Goal: Task Accomplishment & Management: Use online tool/utility

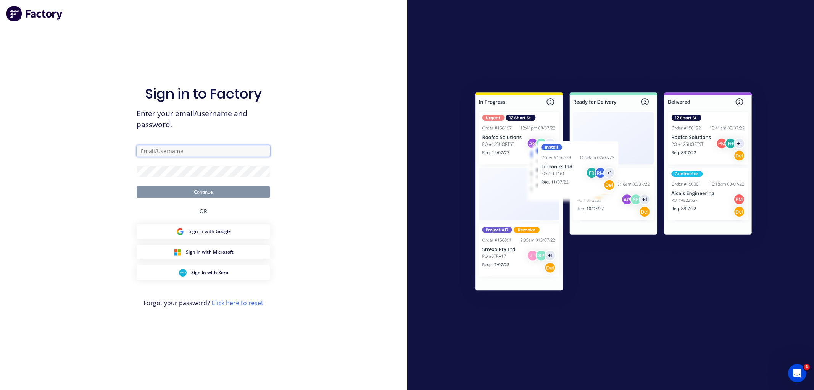
type input "[EMAIL_ADDRESS][DOMAIN_NAME]"
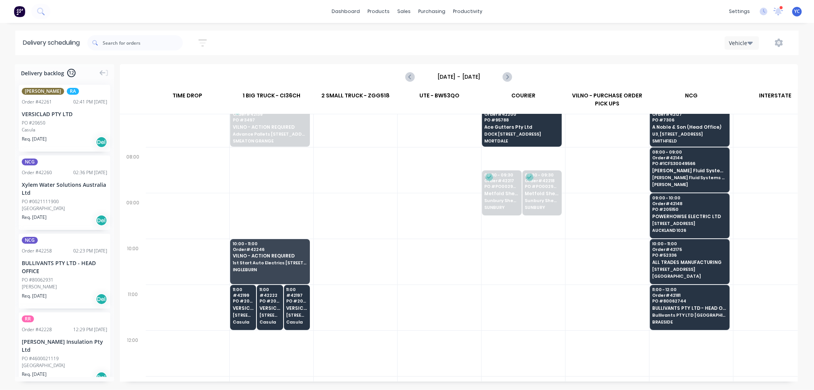
scroll to position [0, 0]
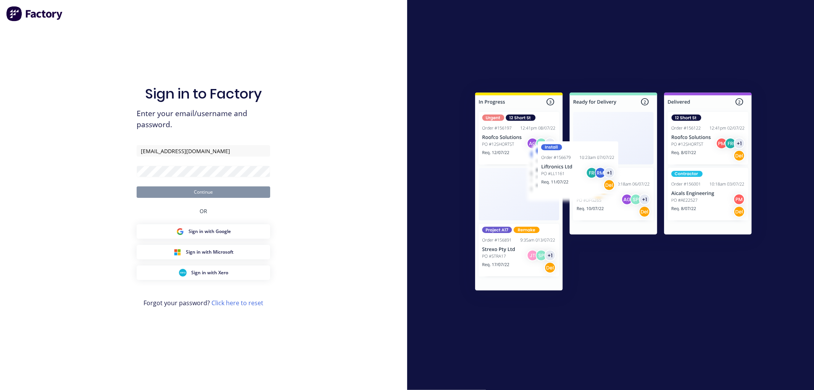
click at [223, 191] on button "Continue" at bounding box center [204, 191] width 134 height 11
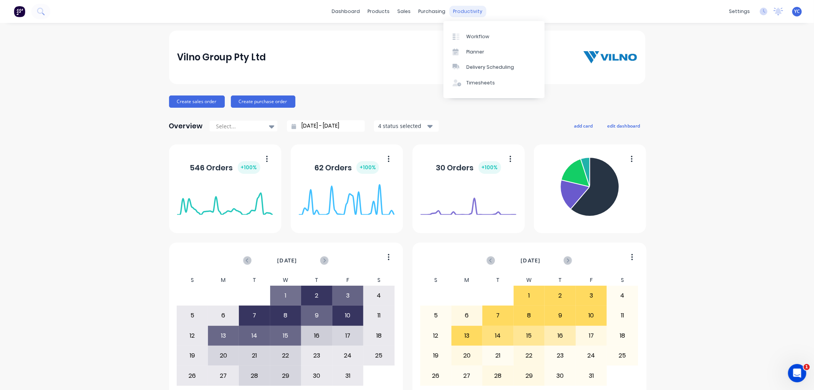
click at [455, 10] on div "productivity" at bounding box center [467, 11] width 37 height 11
click at [488, 37] on link "Workflow" at bounding box center [494, 36] width 101 height 15
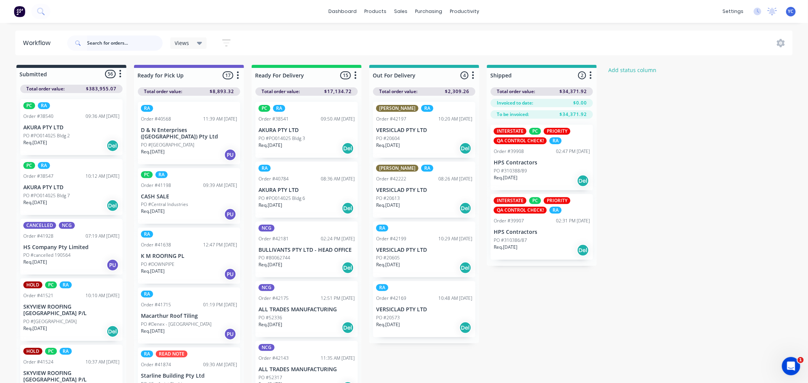
click at [109, 44] on input "text" at bounding box center [125, 43] width 76 height 15
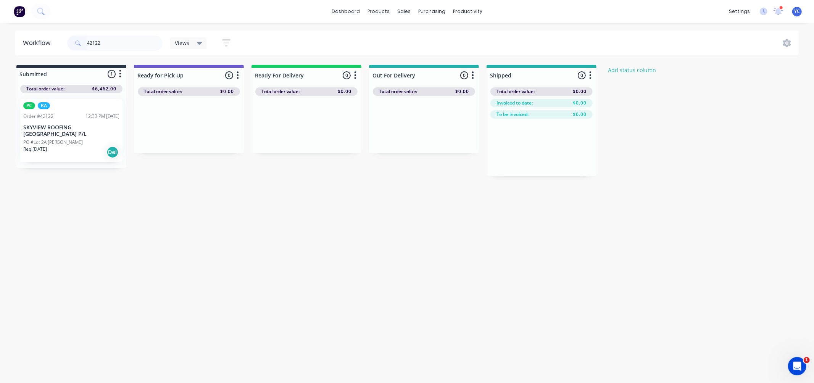
click at [74, 128] on p "SKYVIEW ROOFING [GEOGRAPHIC_DATA] P/L" at bounding box center [71, 130] width 96 height 13
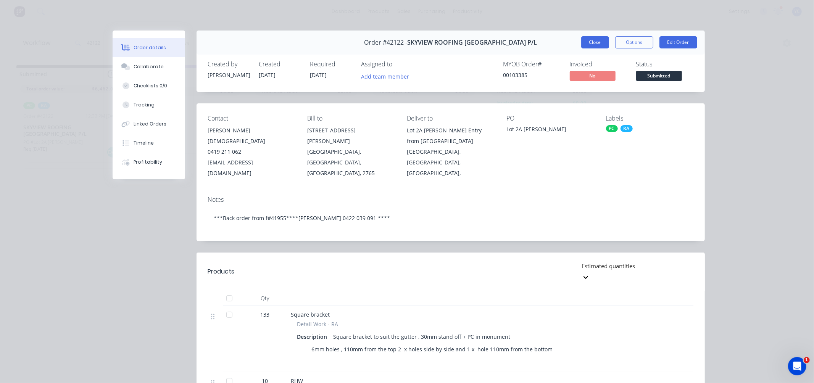
click at [598, 41] on button "Close" at bounding box center [596, 42] width 28 height 12
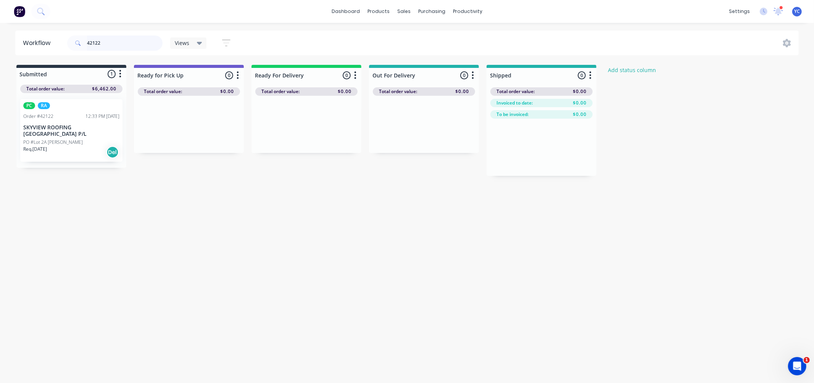
click at [116, 43] on input "42122" at bounding box center [125, 43] width 76 height 15
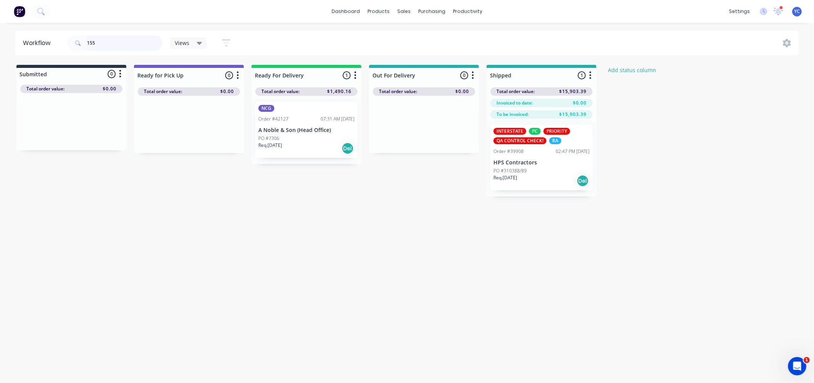
click at [102, 44] on input "155" at bounding box center [125, 43] width 76 height 15
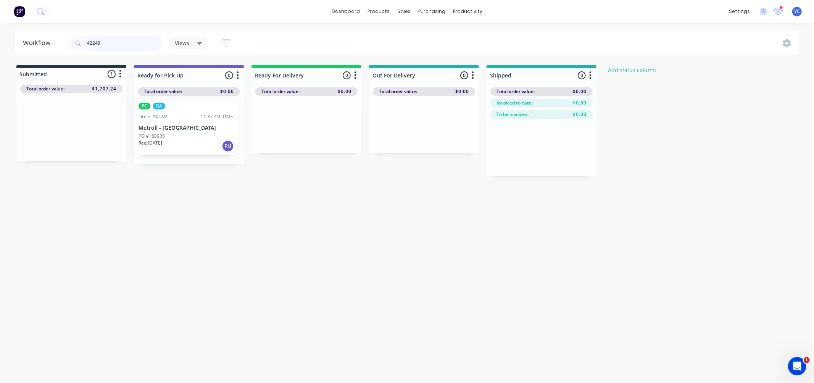
drag, startPoint x: 52, startPoint y: 132, endPoint x: 170, endPoint y: 133, distance: 117.6
click at [170, 133] on div "Submitted 1 Status colour #273444 hex #273444 Save Cancel Summaries Total order…" at bounding box center [409, 120] width 830 height 111
click at [113, 46] on input "42249" at bounding box center [125, 43] width 76 height 15
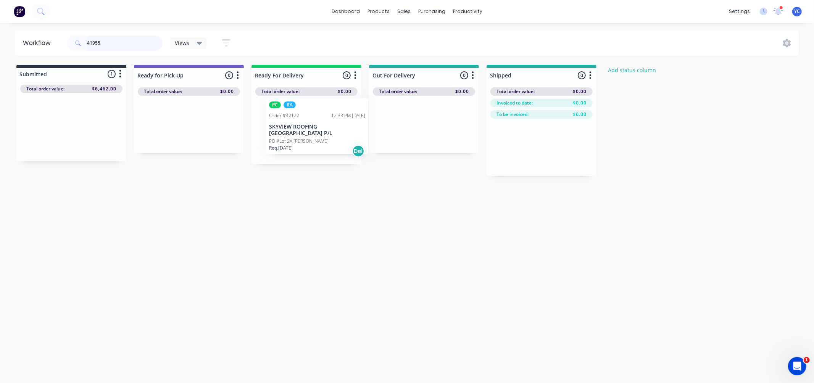
drag, startPoint x: 61, startPoint y: 136, endPoint x: 316, endPoint y: 135, distance: 254.3
click at [316, 135] on div "Submitted 1 Status colour #273444 hex #273444 Save Cancel Summaries Total order…" at bounding box center [409, 120] width 830 height 111
click at [123, 48] on input "41955" at bounding box center [125, 43] width 76 height 15
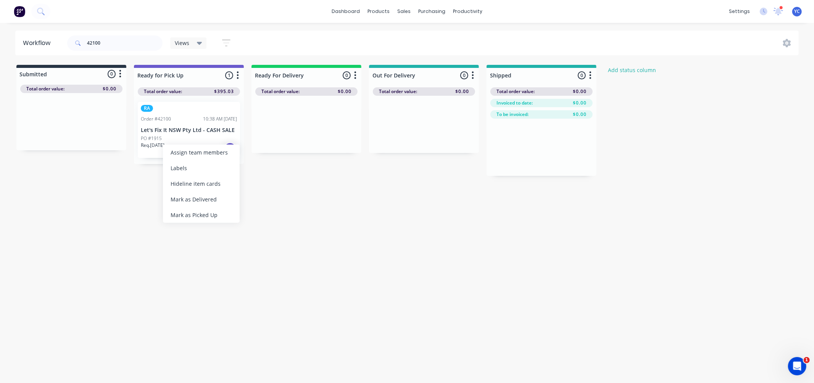
click at [212, 210] on div "Mark as Picked Up" at bounding box center [201, 215] width 77 height 16
click at [120, 44] on input "42100" at bounding box center [125, 43] width 76 height 15
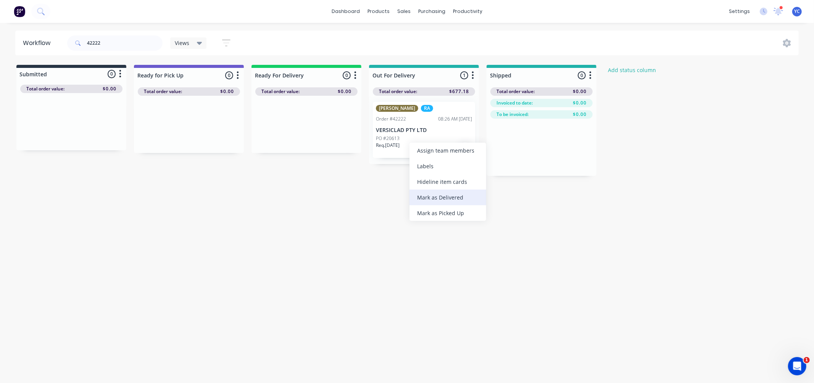
click at [438, 200] on div "Mark as Delivered" at bounding box center [448, 198] width 77 height 16
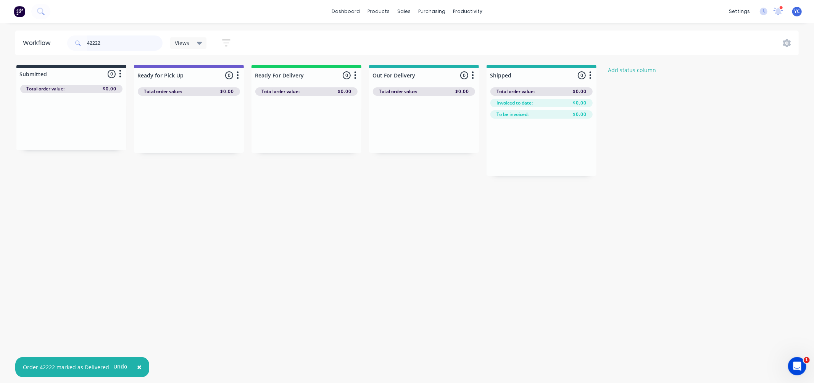
click at [143, 46] on input "42222" at bounding box center [125, 43] width 76 height 15
click at [452, 197] on div "Mark as Delivered" at bounding box center [450, 197] width 77 height 16
click at [143, 37] on input "42199" at bounding box center [125, 43] width 76 height 15
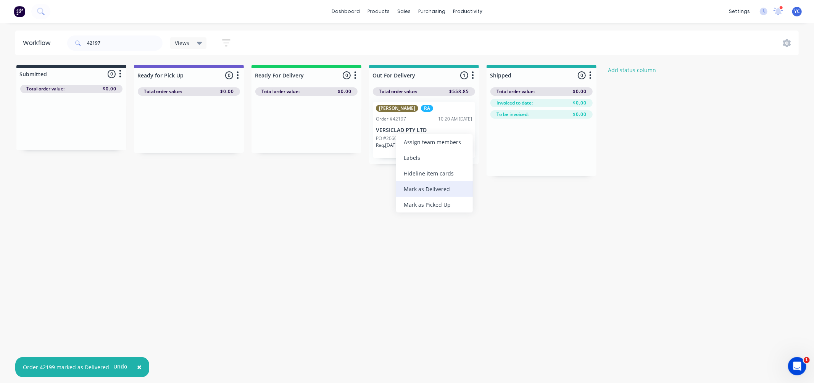
click at [418, 184] on div "Mark as Delivered" at bounding box center [434, 189] width 77 height 16
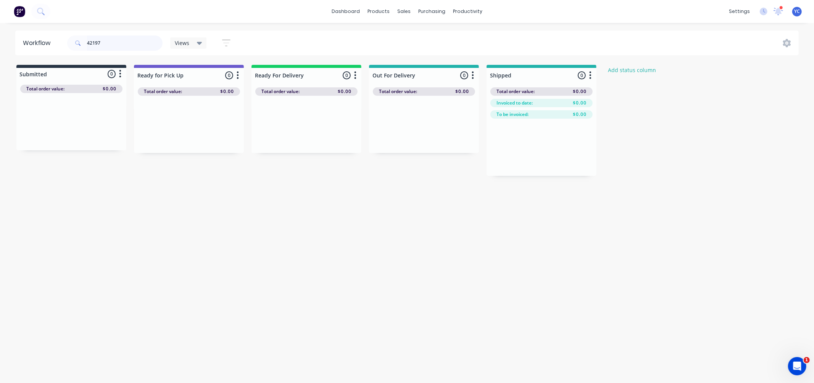
click at [124, 45] on input "42197" at bounding box center [125, 43] width 76 height 15
click at [123, 44] on input "42197" at bounding box center [125, 43] width 76 height 15
click at [125, 47] on input "4219742169" at bounding box center [125, 43] width 76 height 15
click at [444, 179] on div "Mark as Delivered" at bounding box center [442, 186] width 77 height 16
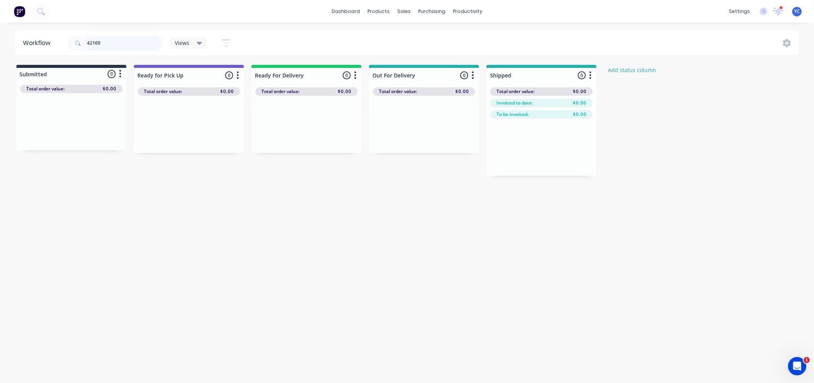
click at [121, 44] on input "42169" at bounding box center [125, 43] width 76 height 15
type input "skyview"
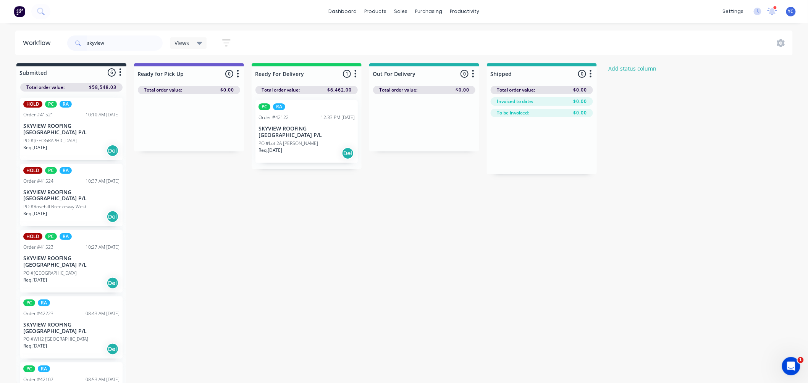
click at [310, 147] on div "Req. 09/10/25 Del" at bounding box center [306, 153] width 96 height 13
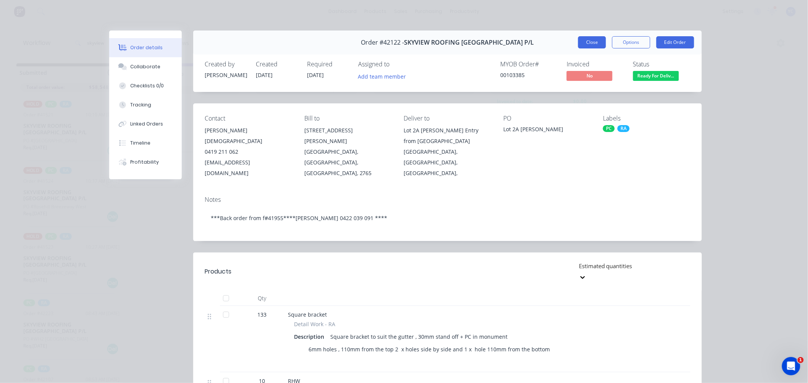
click at [589, 41] on button "Close" at bounding box center [592, 42] width 28 height 12
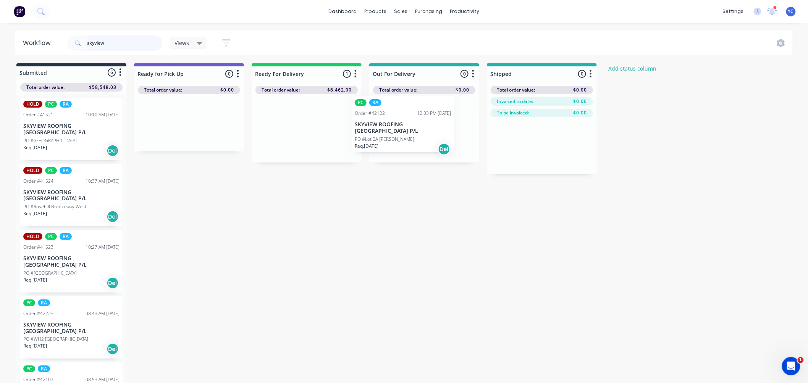
drag, startPoint x: 323, startPoint y: 126, endPoint x: 424, endPoint y: 128, distance: 101.6
click at [424, 128] on div "Submitted 6 Status colour #273444 hex #273444 Save Cancel Summaries Total order…" at bounding box center [409, 223] width 830 height 320
click at [121, 46] on input "skyview" at bounding box center [125, 43] width 76 height 15
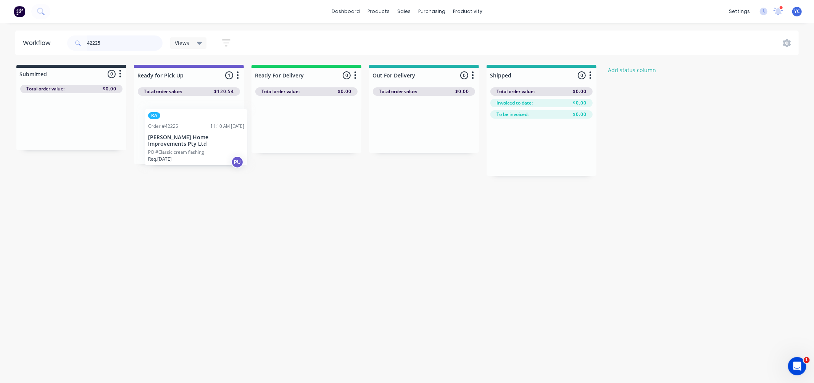
drag, startPoint x: 177, startPoint y: 138, endPoint x: 168, endPoint y: 144, distance: 10.7
click at [170, 145] on div "RA Order #42225 11:10 AM 10/10/25 Gordon Home Improvements Pty Ltd PO #Classic …" at bounding box center [189, 130] width 110 height 68
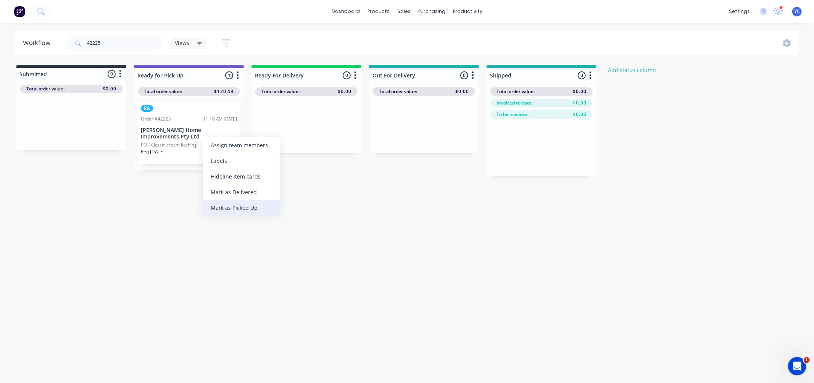
click at [235, 205] on div "Mark as Picked Up" at bounding box center [241, 208] width 77 height 16
click at [113, 44] on input "42225" at bounding box center [125, 43] width 76 height 15
click at [107, 48] on input "42225" at bounding box center [125, 43] width 76 height 15
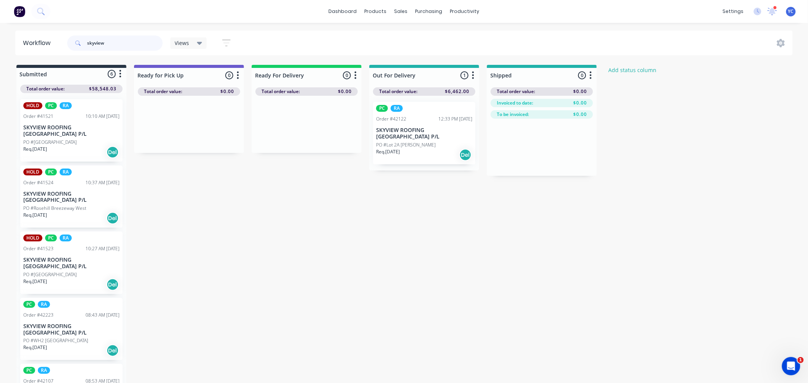
click at [132, 45] on input "skyview" at bounding box center [125, 43] width 76 height 15
type input "41251"
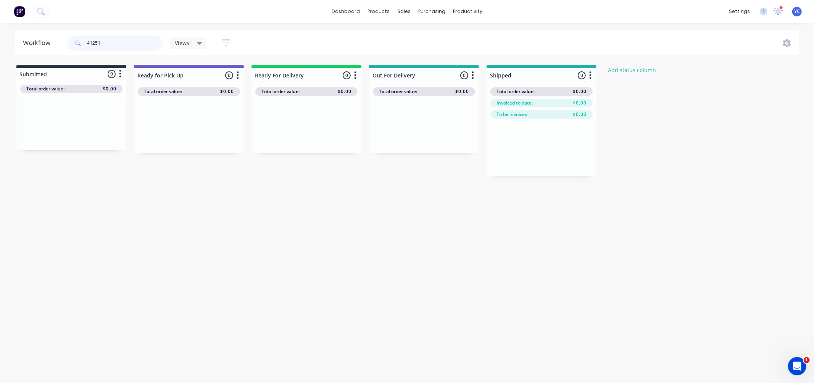
click at [129, 40] on input "41251" at bounding box center [125, 43] width 76 height 15
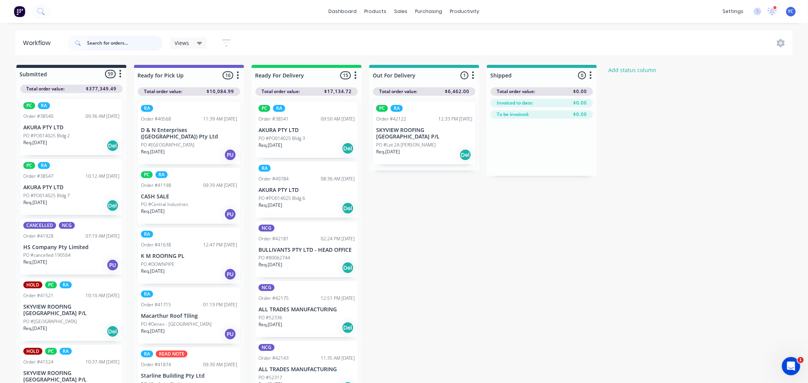
click at [131, 42] on input "text" at bounding box center [125, 43] width 76 height 15
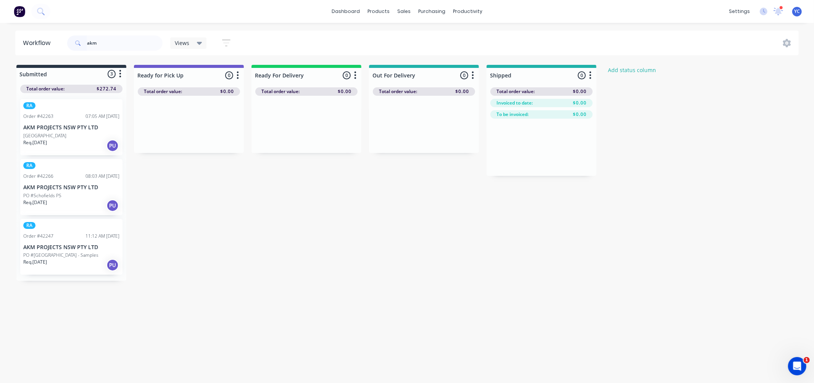
click at [60, 139] on p "[GEOGRAPHIC_DATA]" at bounding box center [44, 135] width 43 height 7
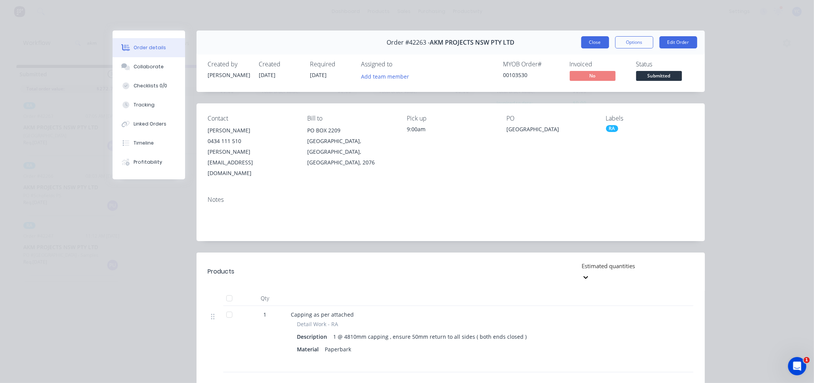
click at [596, 40] on button "Close" at bounding box center [596, 42] width 28 height 12
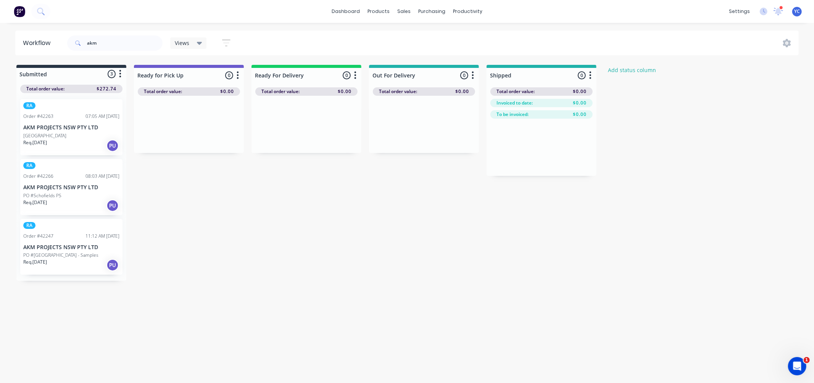
click at [97, 191] on div "RA Order #42266 08:03 AM 14/10/25 AKM PROJECTS NSW PTY LTD PO #Schofields PS Re…" at bounding box center [71, 187] width 102 height 56
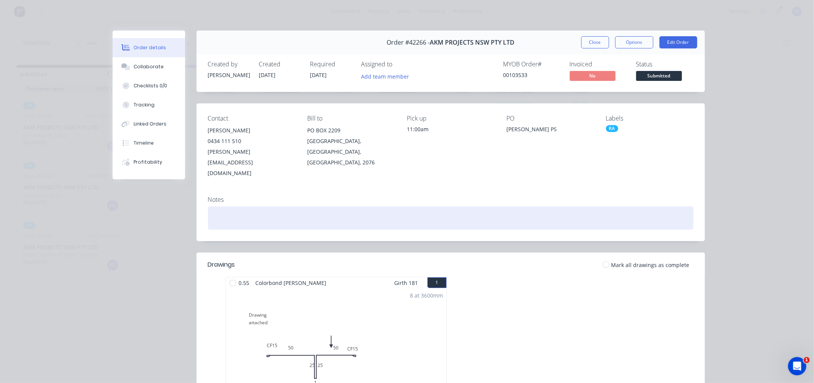
click at [451, 207] on div at bounding box center [451, 218] width 486 height 23
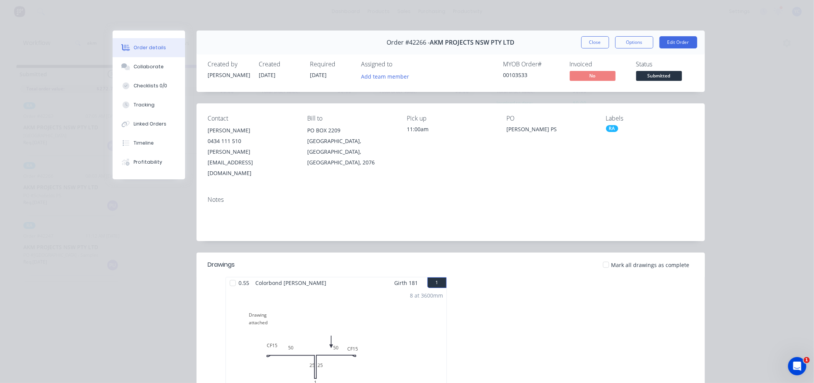
click at [590, 39] on button "Close" at bounding box center [596, 42] width 28 height 12
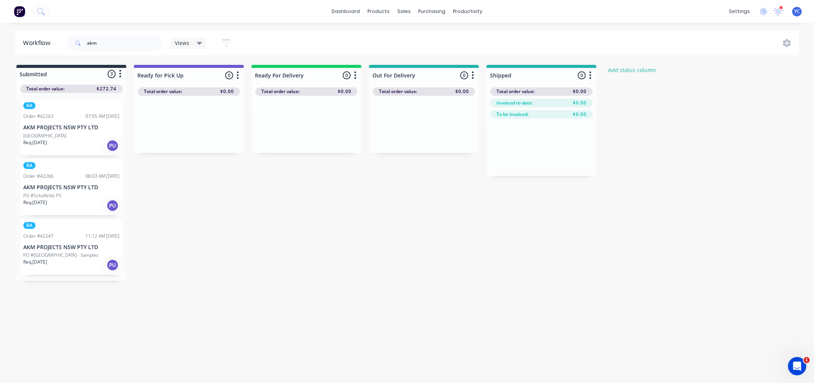
click at [85, 256] on p "PO #Canterbury Aquatic Centre - Samples" at bounding box center [60, 255] width 75 height 7
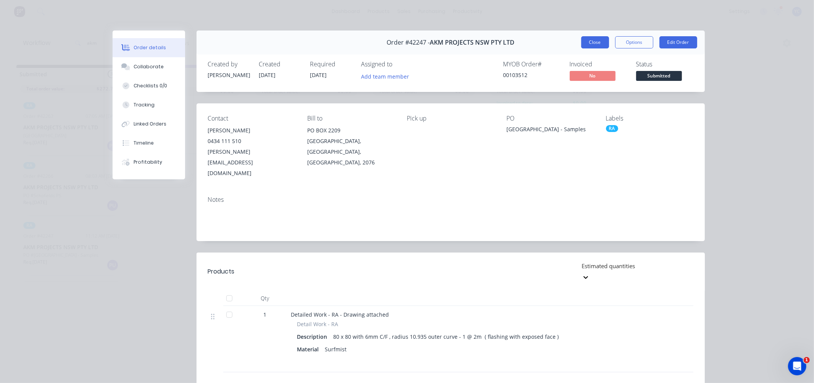
click at [596, 44] on button "Close" at bounding box center [596, 42] width 28 height 12
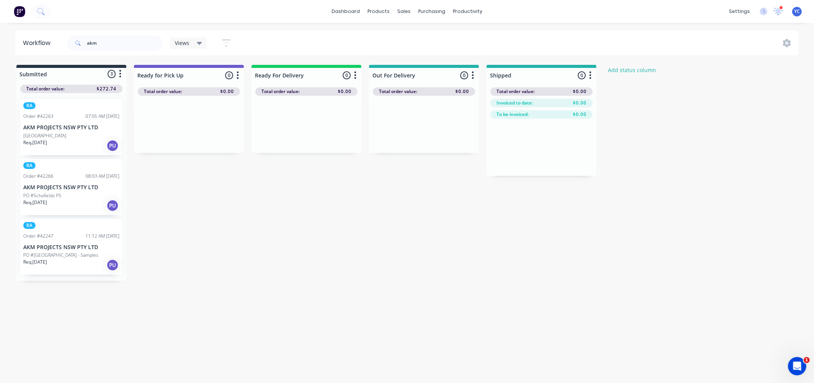
click at [55, 134] on p "[GEOGRAPHIC_DATA]" at bounding box center [44, 135] width 43 height 7
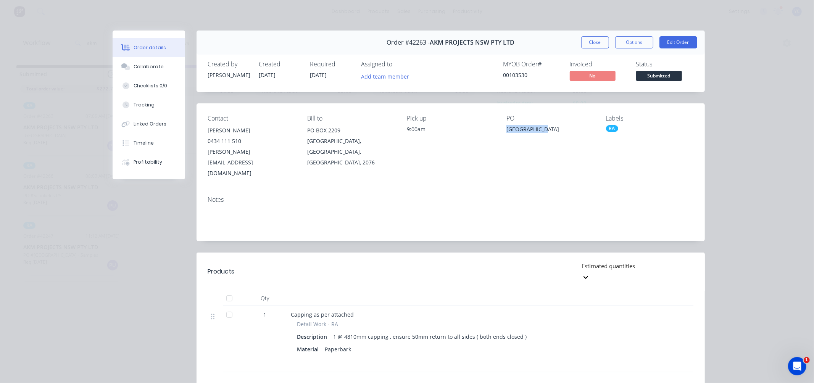
drag, startPoint x: 511, startPoint y: 131, endPoint x: 540, endPoint y: 131, distance: 28.6
click at [539, 131] on div "[GEOGRAPHIC_DATA]" at bounding box center [550, 130] width 87 height 11
click at [490, 132] on div "9:00am" at bounding box center [450, 129] width 87 height 8
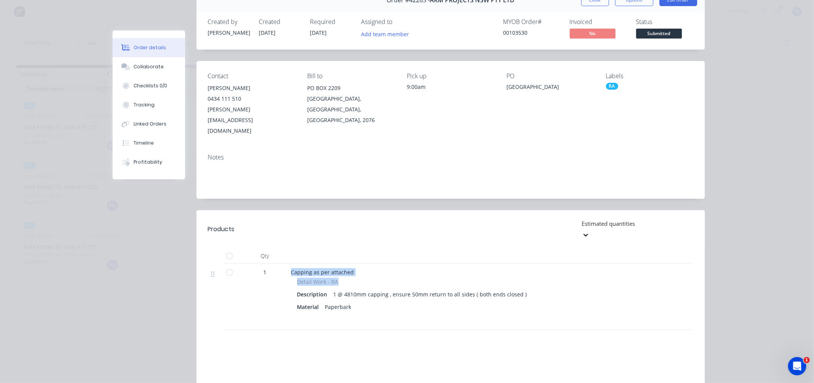
drag, startPoint x: 286, startPoint y: 235, endPoint x: 405, endPoint y: 247, distance: 119.8
click at [405, 264] on div "Capping as per attached Detail Work - RA Description 1 @ 4810mm capping , ensur…" at bounding box center [440, 297] width 305 height 66
click at [149, 85] on div "Checklists 0/0" at bounding box center [151, 85] width 34 height 7
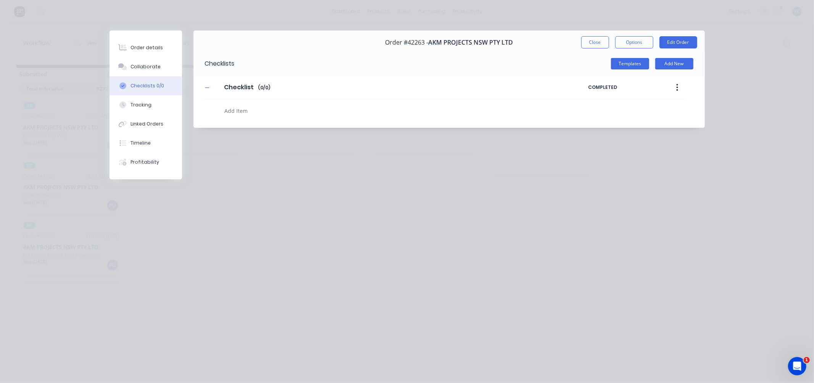
scroll to position [0, 0]
click at [149, 64] on div "Collaborate" at bounding box center [146, 66] width 30 height 7
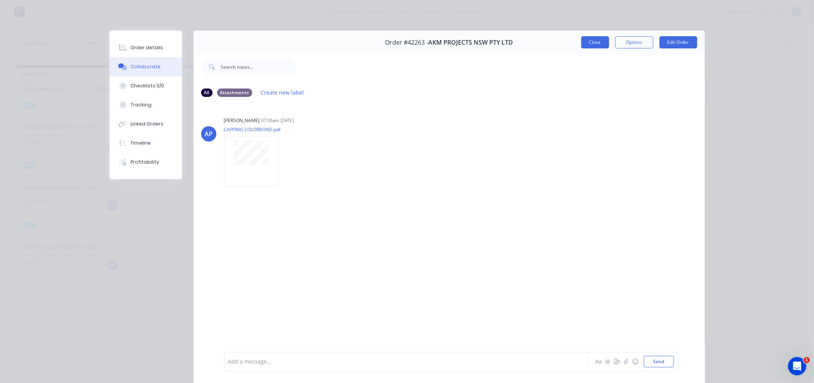
click at [582, 41] on button "Close" at bounding box center [596, 42] width 28 height 12
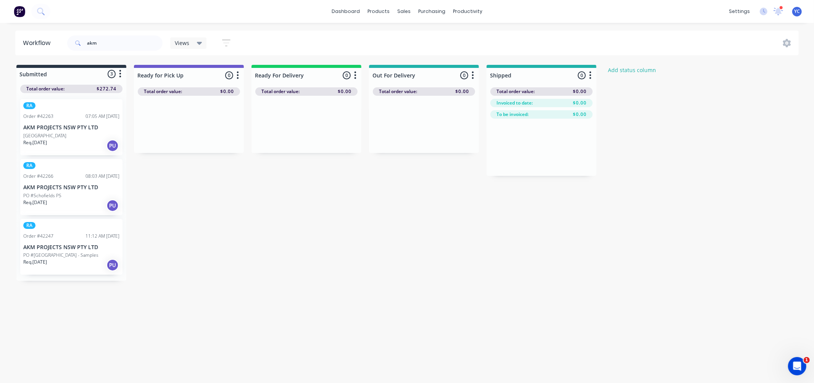
click at [75, 201] on div "Req. 14/10/25 PU" at bounding box center [71, 205] width 96 height 13
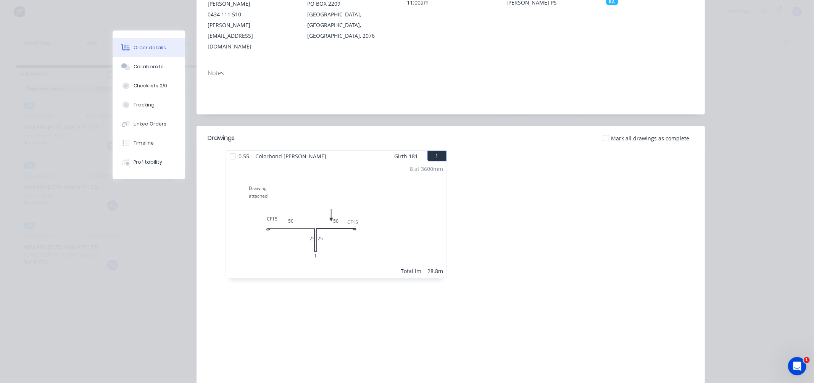
scroll to position [127, 0]
drag, startPoint x: 307, startPoint y: 216, endPoint x: 337, endPoint y: 216, distance: 29.8
click at [337, 216] on div "8 at 3600mm Total lm 28.8m" at bounding box center [336, 220] width 221 height 116
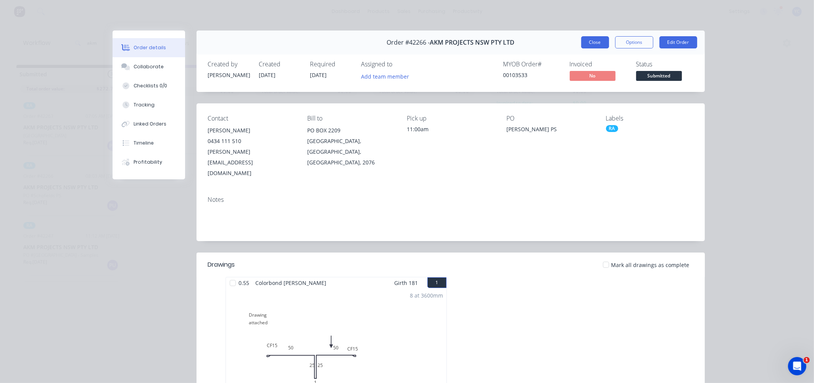
click at [582, 48] on button "Close" at bounding box center [596, 42] width 28 height 12
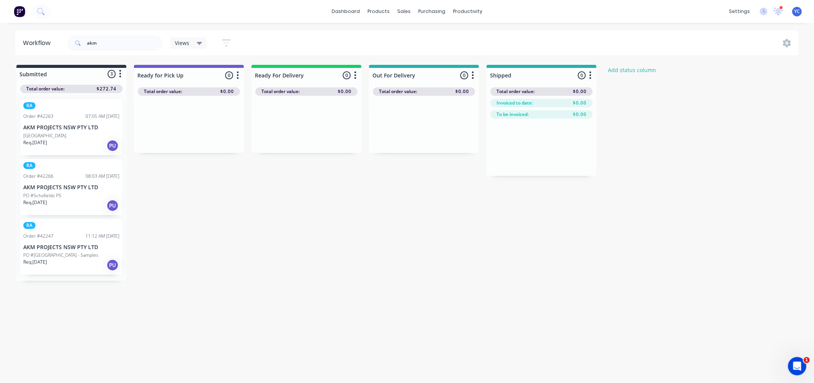
click at [67, 252] on p "PO #Canterbury Aquatic Centre - Samples" at bounding box center [60, 255] width 75 height 7
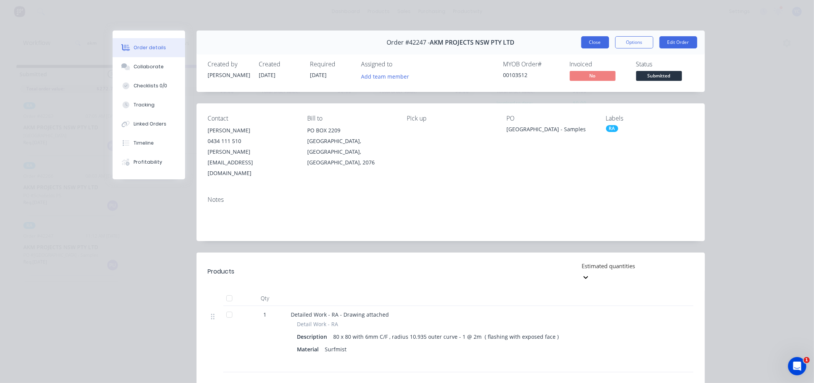
click at [598, 42] on button "Close" at bounding box center [596, 42] width 28 height 12
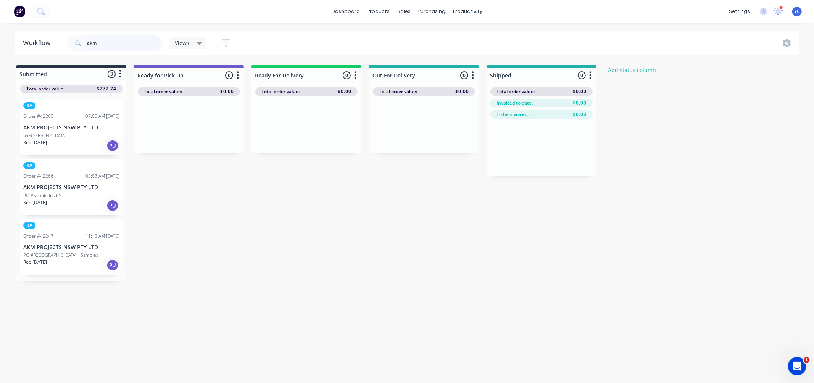
click at [116, 43] on input "akm" at bounding box center [125, 43] width 76 height 15
type input "42148"
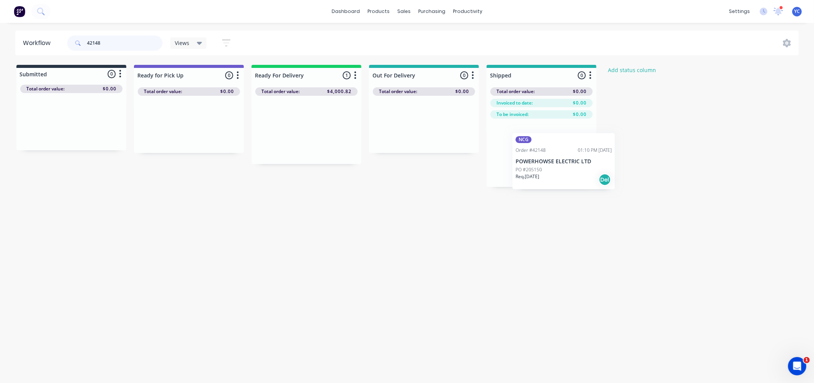
drag, startPoint x: 287, startPoint y: 137, endPoint x: 533, endPoint y: 163, distance: 247.2
click at [540, 166] on div "Submitted 0 Status colour #273444 hex #273444 Save Cancel Summaries Total order…" at bounding box center [409, 126] width 830 height 122
click at [137, 36] on input "42148" at bounding box center [125, 43] width 76 height 15
click at [136, 37] on input "42148" at bounding box center [125, 43] width 76 height 15
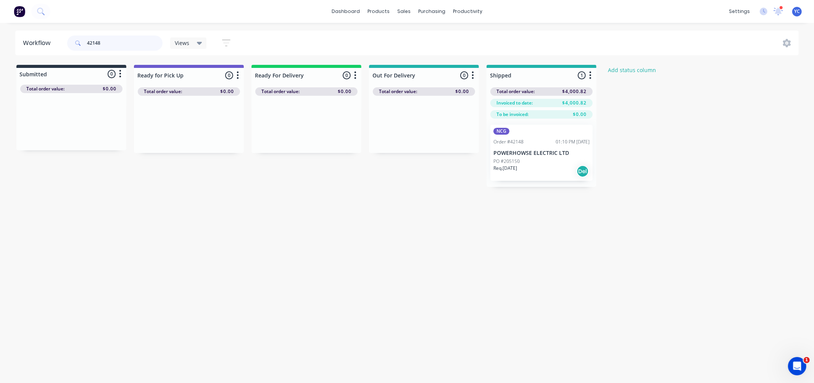
click at [125, 39] on input "42148" at bounding box center [125, 43] width 76 height 15
drag, startPoint x: 281, startPoint y: 135, endPoint x: 508, endPoint y: 151, distance: 228.2
click at [508, 152] on div "Submitted 0 Status colour #273444 hex #273444 Save Cancel Summaries Total order…" at bounding box center [409, 126] width 830 height 122
type input "4"
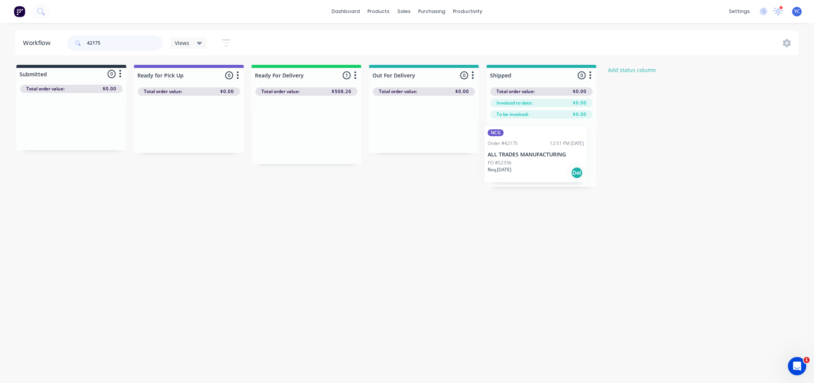
drag, startPoint x: 297, startPoint y: 138, endPoint x: 537, endPoint y: 163, distance: 241.4
click at [537, 163] on div "Submitted 0 Status colour #273444 hex #273444 Save Cancel Summaries Total order…" at bounding box center [409, 126] width 830 height 122
click at [139, 45] on input "42175" at bounding box center [125, 43] width 76 height 15
drag, startPoint x: 302, startPoint y: 139, endPoint x: 532, endPoint y: 165, distance: 232.2
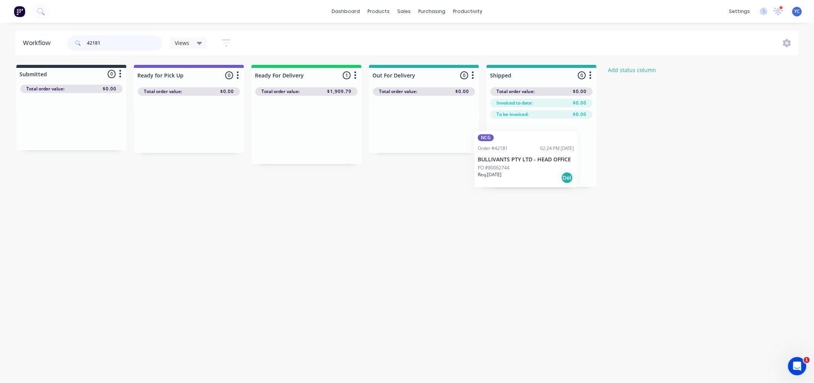
click at [530, 170] on div "Submitted 0 Status colour #273444 hex #273444 Save Cancel Summaries Total order…" at bounding box center [409, 126] width 830 height 122
click at [143, 45] on input "42181" at bounding box center [125, 43] width 76 height 15
drag, startPoint x: 291, startPoint y: 126, endPoint x: 529, endPoint y: 147, distance: 239.2
click at [529, 147] on div "Submitted 0 Status colour #273444 hex #273444 Save Cancel Summaries Total order…" at bounding box center [409, 126] width 830 height 122
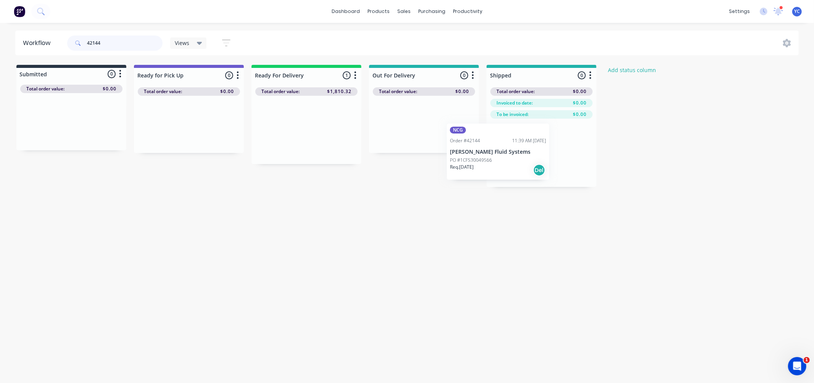
drag, startPoint x: 288, startPoint y: 132, endPoint x: 558, endPoint y: 153, distance: 270.4
click at [558, 153] on div "Submitted 0 Status colour #273444 hex #273444 Save Cancel Summaries Total order…" at bounding box center [409, 126] width 830 height 122
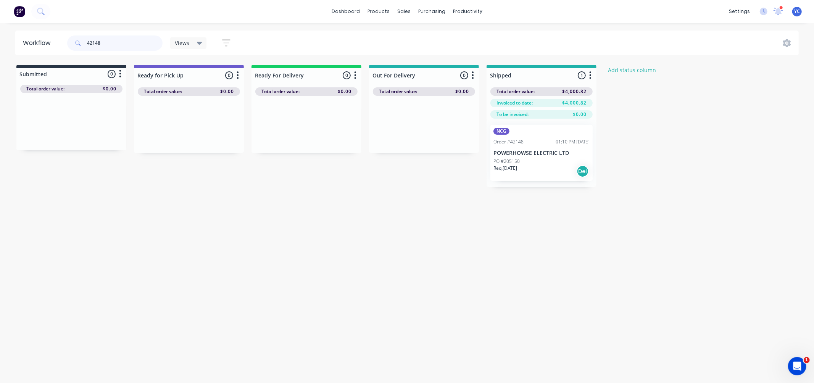
click at [131, 47] on input "42148" at bounding box center [125, 43] width 76 height 15
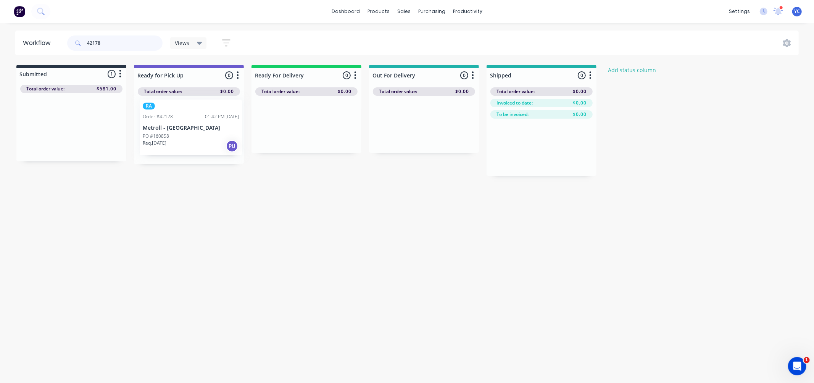
drag, startPoint x: 64, startPoint y: 137, endPoint x: 192, endPoint y: 138, distance: 128.3
click at [192, 138] on div "Submitted 1 Status colour #273444 hex #273444 Save Cancel Summaries Total order…" at bounding box center [409, 120] width 830 height 111
click at [129, 204] on div "Workflow 42178 Views Save new view None (Default) edit AL edit ALL edit BB & TH…" at bounding box center [407, 200] width 814 height 338
click at [134, 43] on input "42178" at bounding box center [125, 43] width 76 height 15
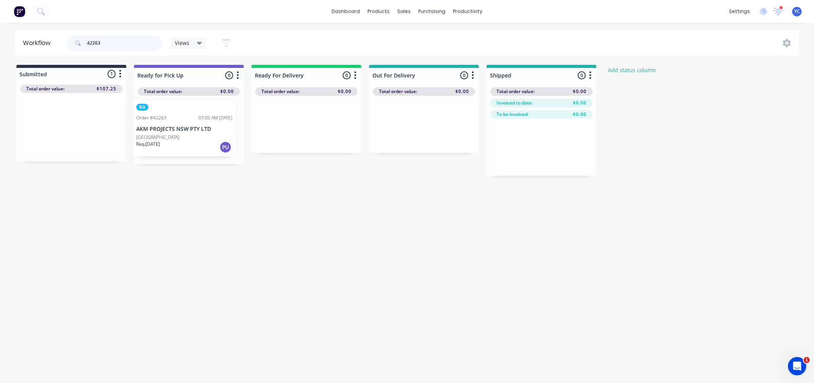
drag, startPoint x: 60, startPoint y: 132, endPoint x: 183, endPoint y: 132, distance: 123.3
click at [183, 132] on div "Submitted 1 Status colour #273444 hex #273444 Save Cancel Summaries Total order…" at bounding box center [409, 120] width 830 height 111
click at [116, 39] on input "42263" at bounding box center [125, 43] width 76 height 15
type input "42122"
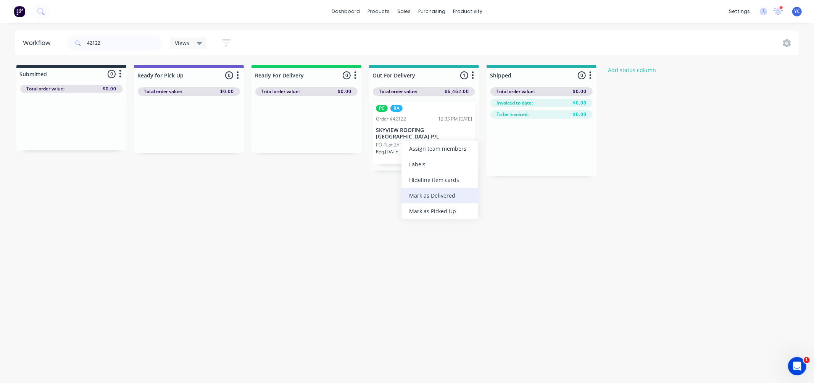
click at [439, 197] on div "Mark as Delivered" at bounding box center [440, 196] width 77 height 16
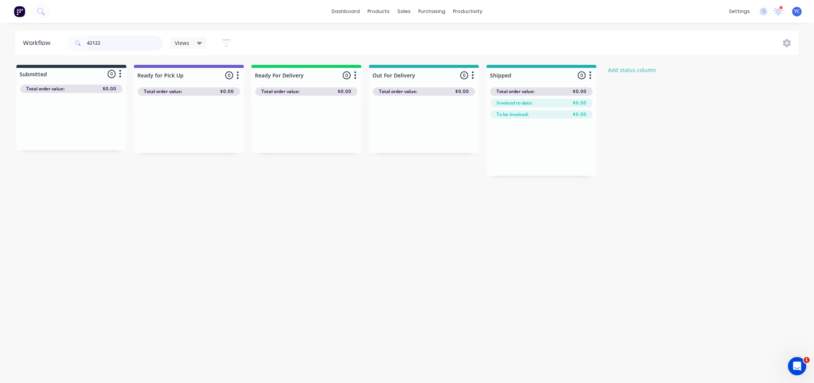
click at [112, 40] on input "42122" at bounding box center [125, 43] width 76 height 15
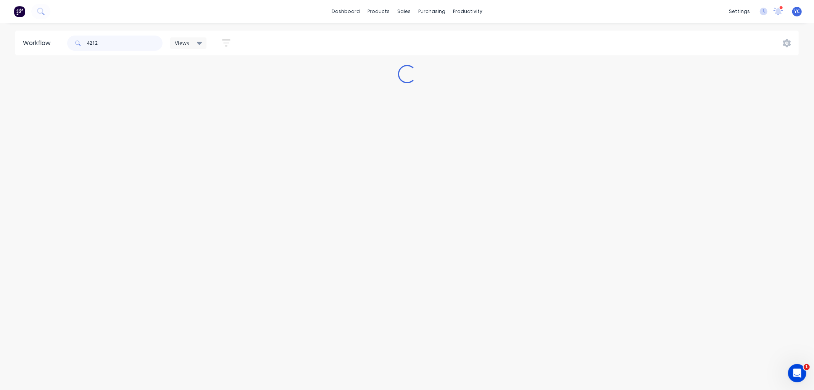
type input "42122"
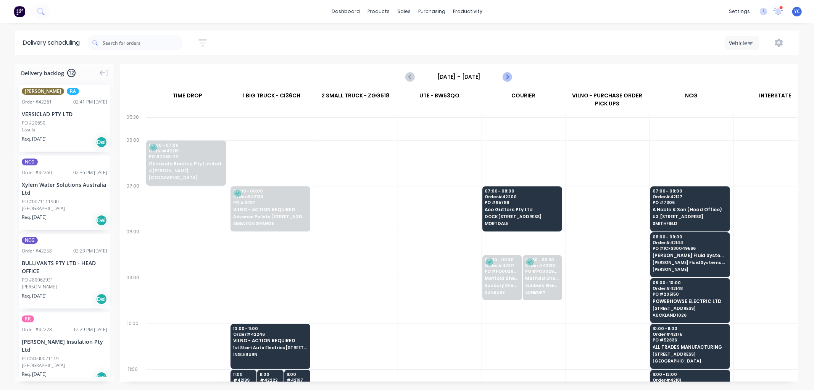
click at [504, 76] on icon "Next page" at bounding box center [507, 76] width 9 height 9
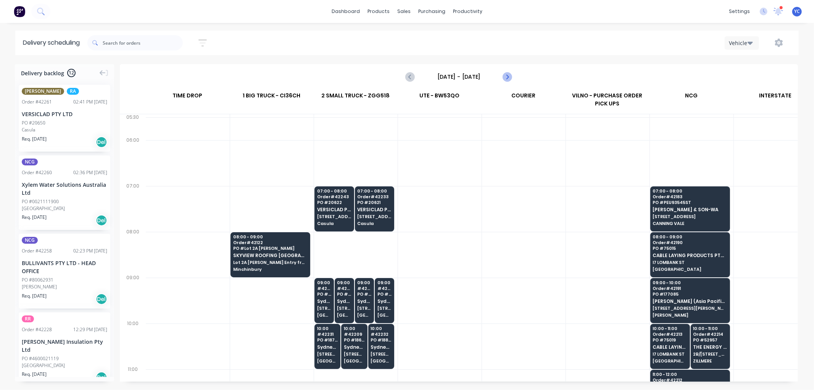
scroll to position [0, 0]
click at [507, 73] on icon "Next page" at bounding box center [507, 76] width 9 height 9
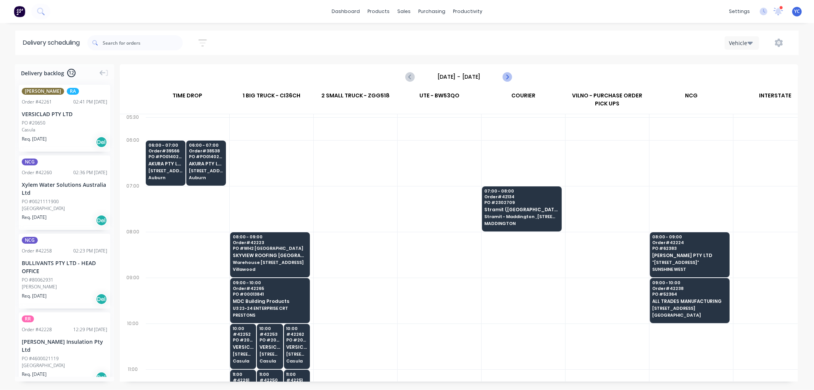
click at [507, 73] on icon "Next page" at bounding box center [507, 76] width 9 height 9
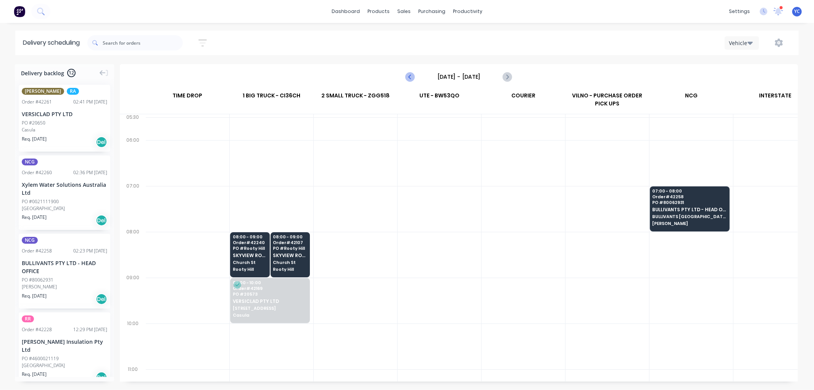
click at [411, 76] on icon "Previous page" at bounding box center [410, 76] width 9 height 9
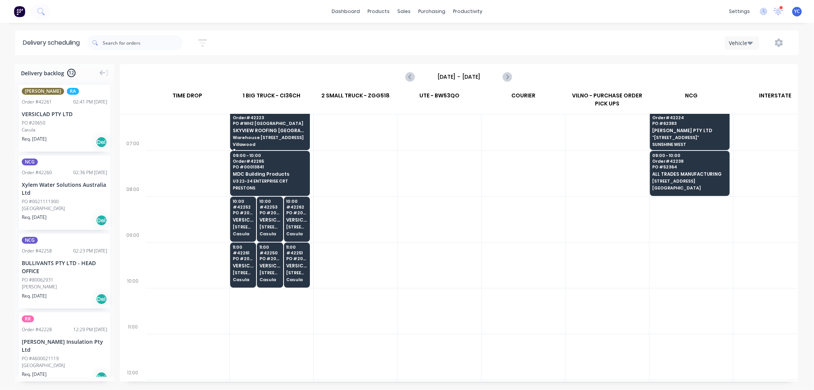
scroll to position [42, 0]
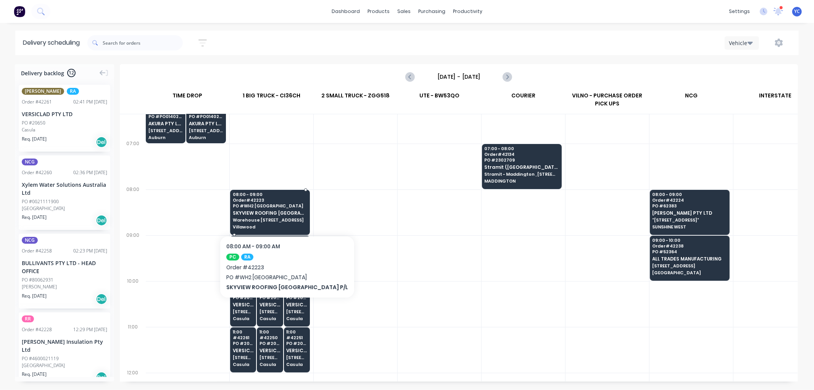
click at [294, 219] on span "Warehouse 3 , 9 Birmingham Ave" at bounding box center [270, 220] width 74 height 5
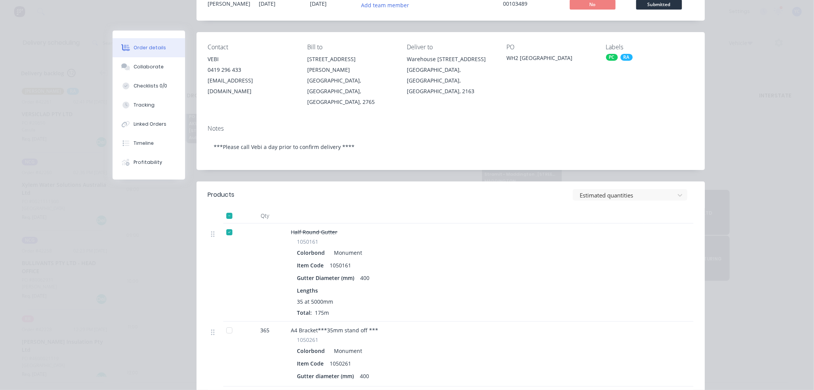
scroll to position [0, 0]
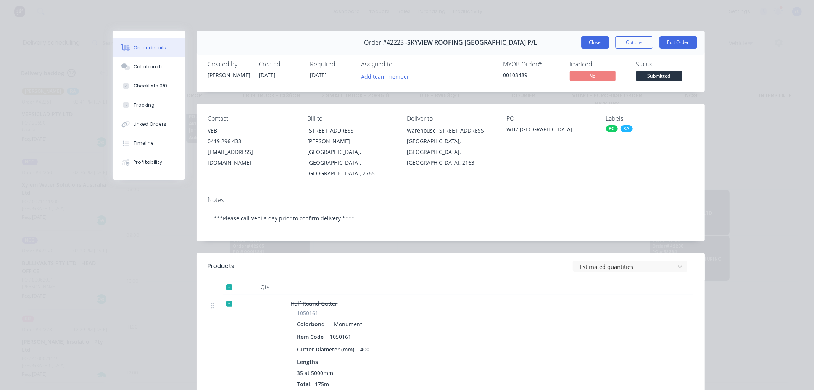
click at [598, 44] on button "Close" at bounding box center [596, 42] width 28 height 12
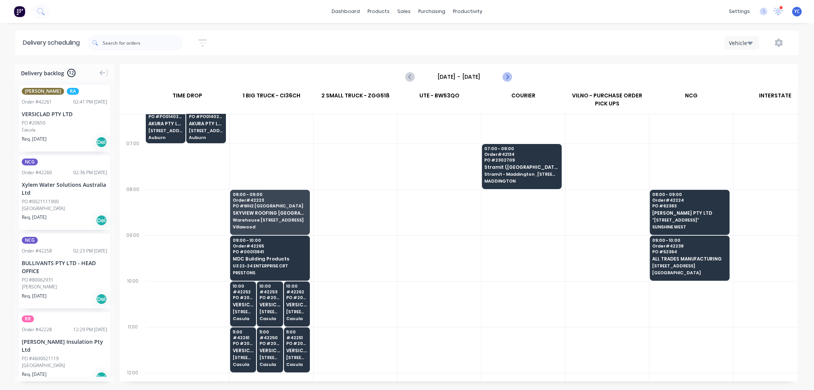
click at [509, 75] on icon "Next page" at bounding box center [507, 76] width 9 height 9
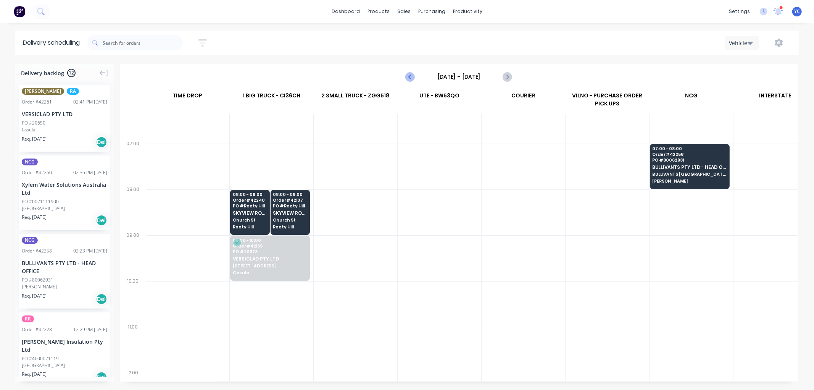
click at [410, 81] on icon "Previous page" at bounding box center [410, 76] width 9 height 9
type input "Wednesday - 15/10/25"
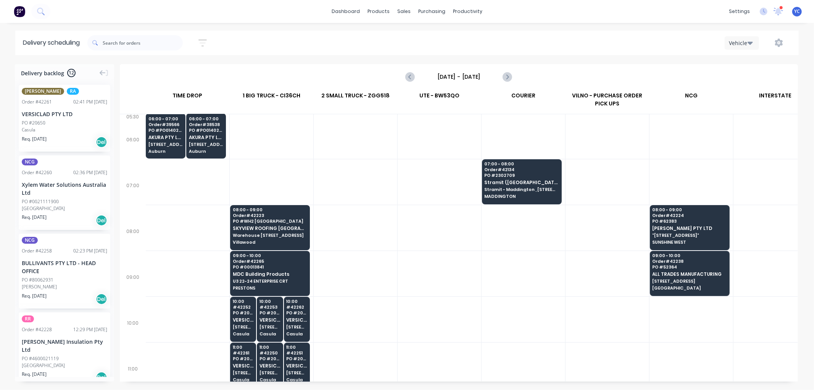
scroll to position [0, 0]
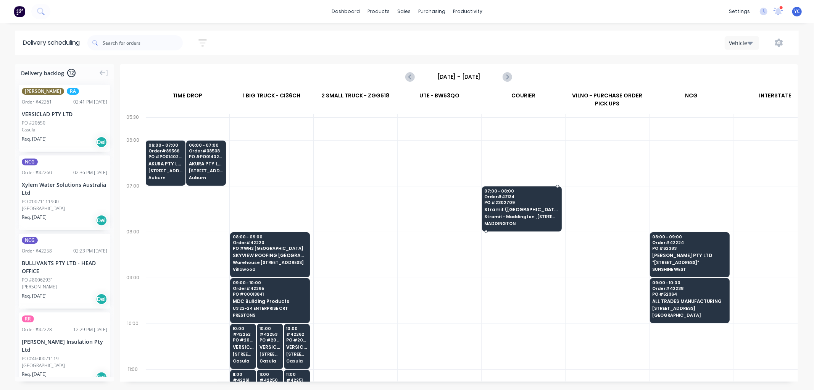
click at [511, 217] on span "Stramit - Maddington , 605 - 615 BICKLEY RD" at bounding box center [522, 216] width 74 height 5
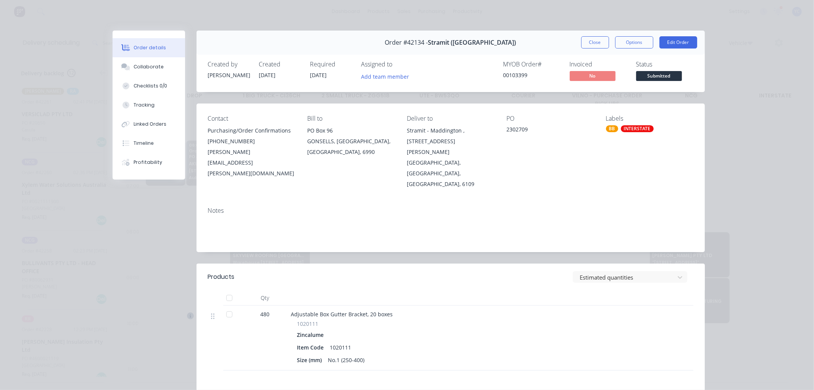
click at [363, 310] on span "Adjustable Box Gutter Bracket, 20 boxes" at bounding box center [342, 313] width 102 height 7
click at [583, 45] on button "Close" at bounding box center [596, 42] width 28 height 12
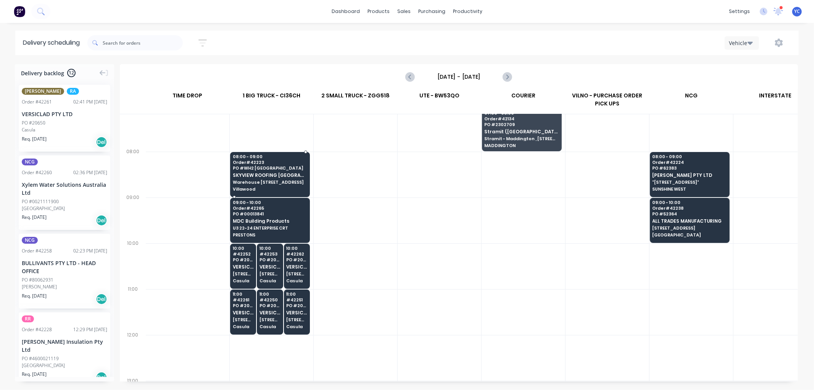
scroll to position [85, 0]
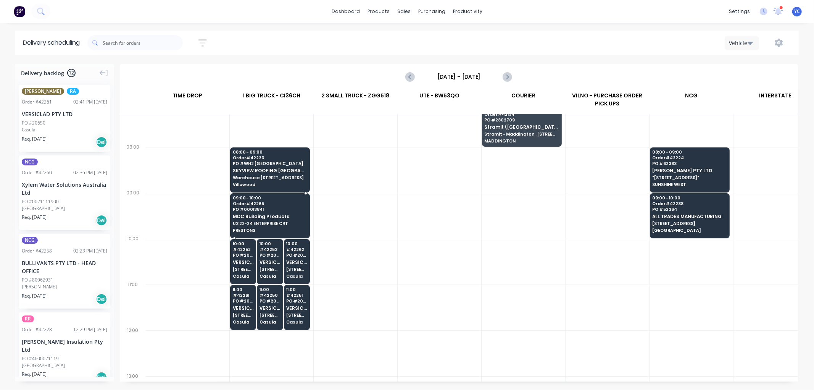
click at [281, 221] on span "U3 22-24 ENTERPRISE CRT" at bounding box center [270, 223] width 74 height 5
click at [281, 221] on body "dashboard products sales purchasing productivity dashboard products Product Cat…" at bounding box center [407, 195] width 814 height 390
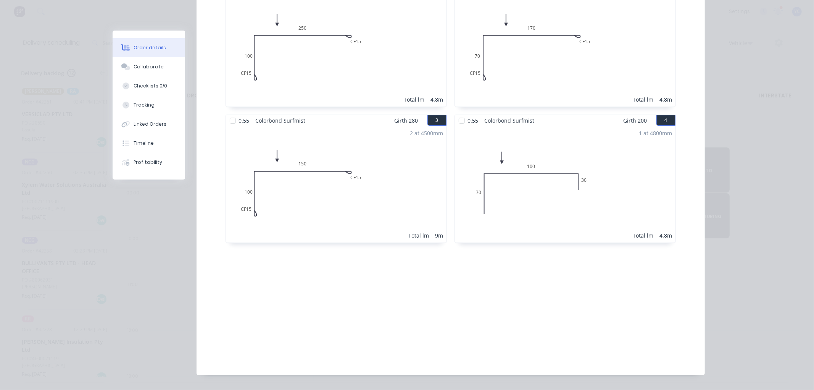
scroll to position [12, 0]
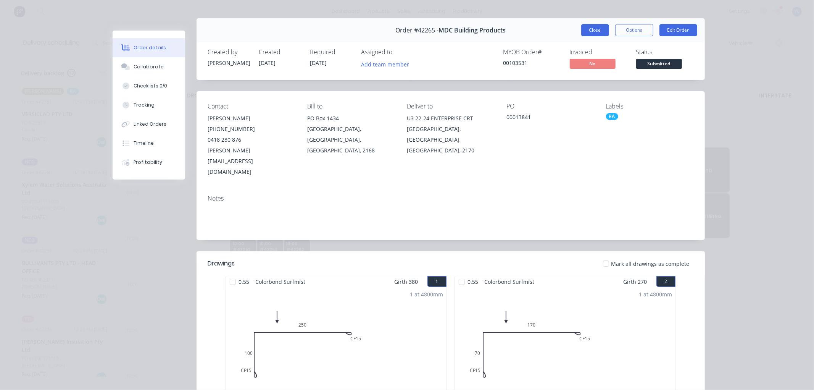
click at [585, 31] on button "Close" at bounding box center [596, 30] width 28 height 12
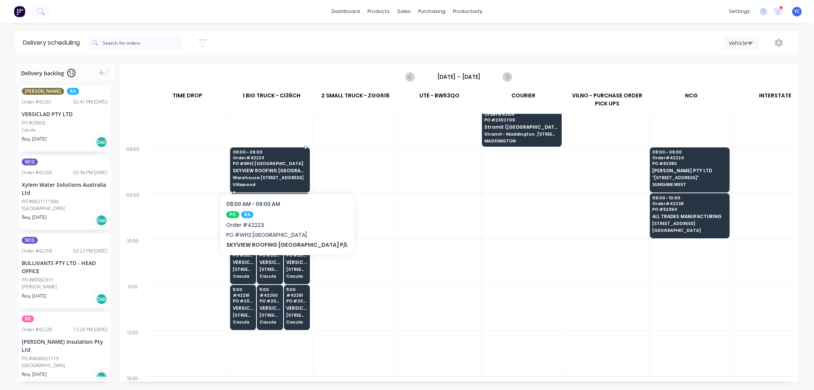
scroll to position [0, 0]
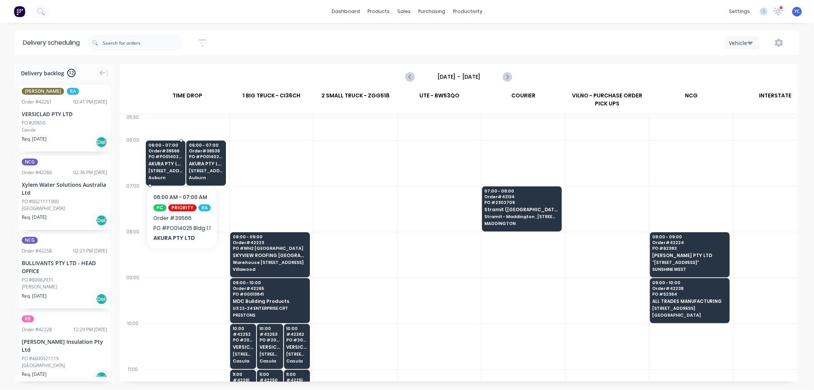
click at [174, 167] on div "06:00 - 07:00 Order # 39566 PO # PO014025 Bldg 1.1 AKURA PTY LTD 323 Chisholm R…" at bounding box center [165, 162] width 39 height 43
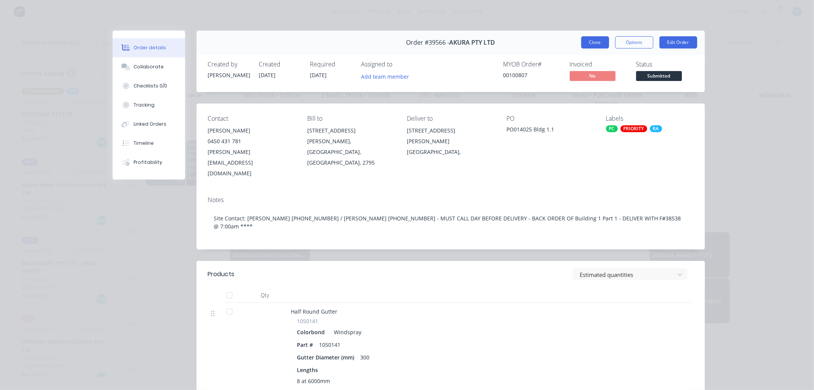
click at [593, 44] on button "Close" at bounding box center [596, 42] width 28 height 12
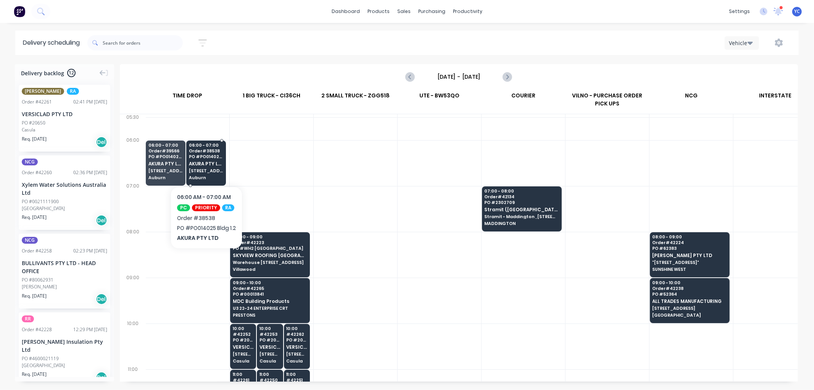
click at [210, 176] on span "Auburn" at bounding box center [206, 177] width 34 height 5
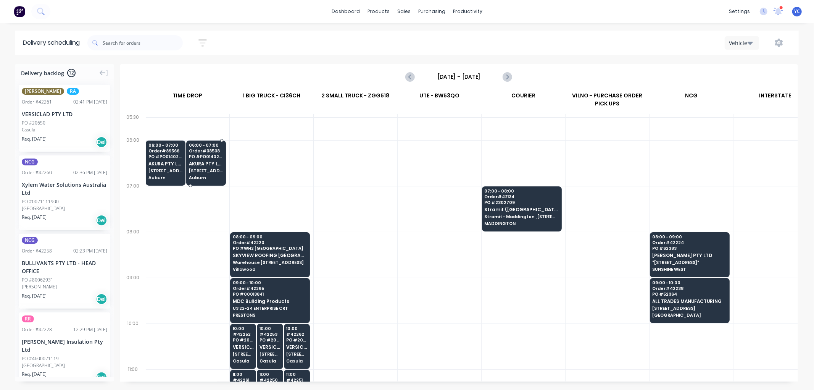
click at [210, 176] on span "Auburn" at bounding box center [206, 177] width 34 height 5
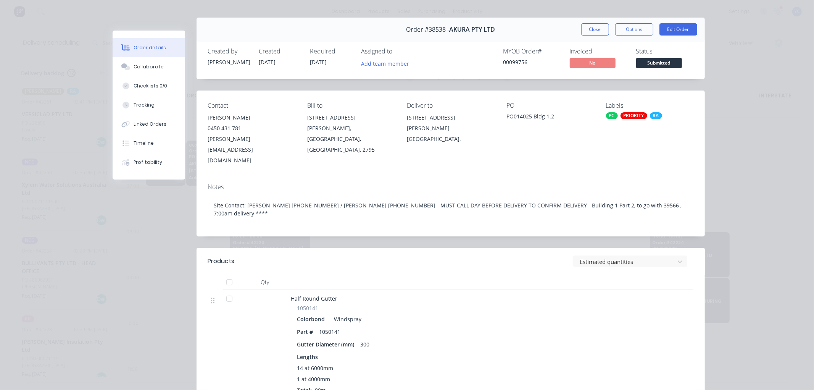
scroll to position [0, 0]
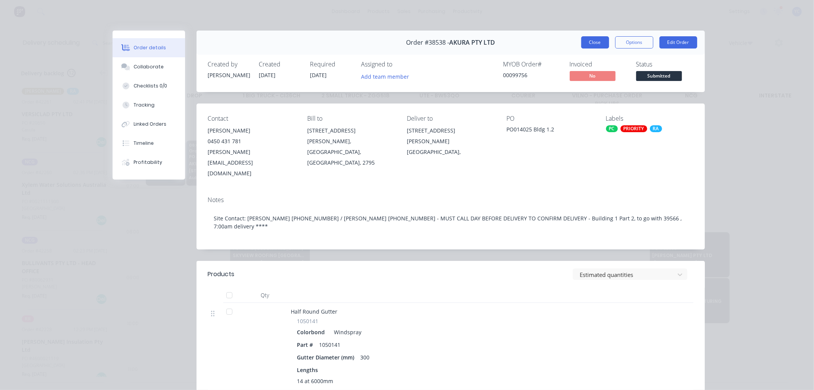
click at [589, 42] on button "Close" at bounding box center [596, 42] width 28 height 12
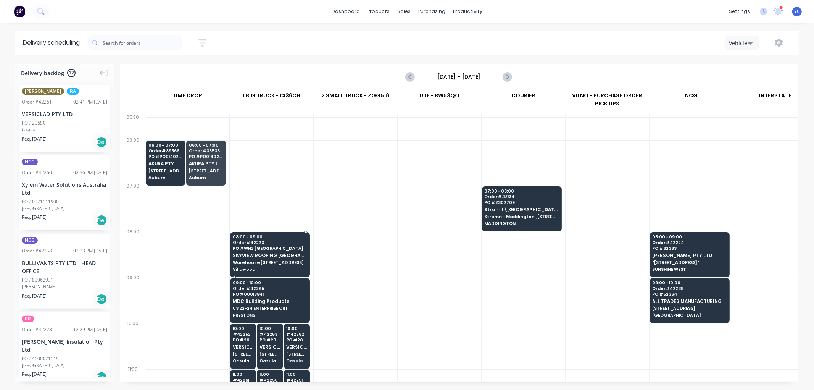
click at [271, 262] on span "Warehouse 3 , 9 Birmingham Ave" at bounding box center [270, 262] width 74 height 5
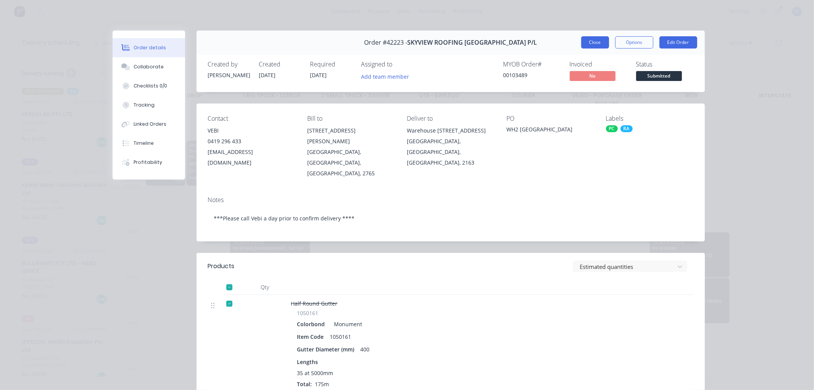
click at [590, 41] on button "Close" at bounding box center [596, 42] width 28 height 12
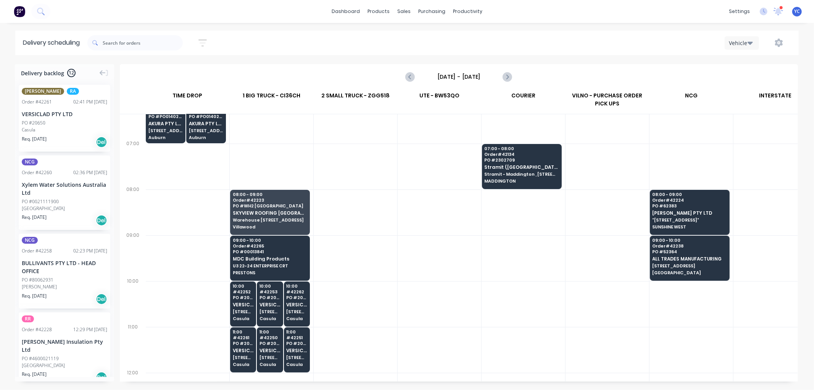
scroll to position [0, 0]
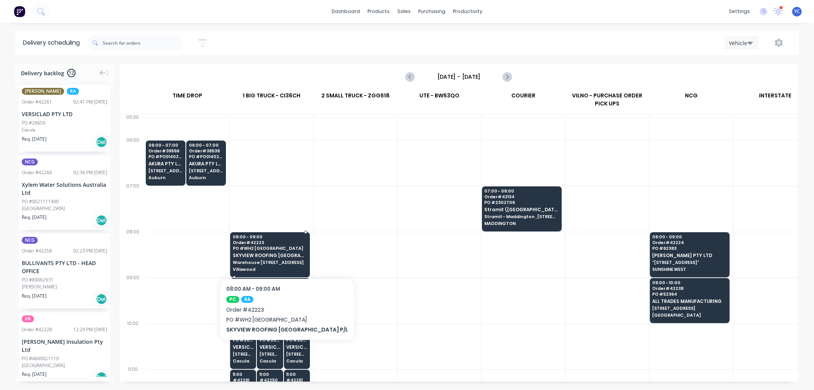
click at [265, 246] on span "PO # WH2 Villawood" at bounding box center [270, 248] width 74 height 5
click at [265, 246] on body "dashboard products sales purchasing productivity dashboard products Product Cat…" at bounding box center [407, 195] width 814 height 390
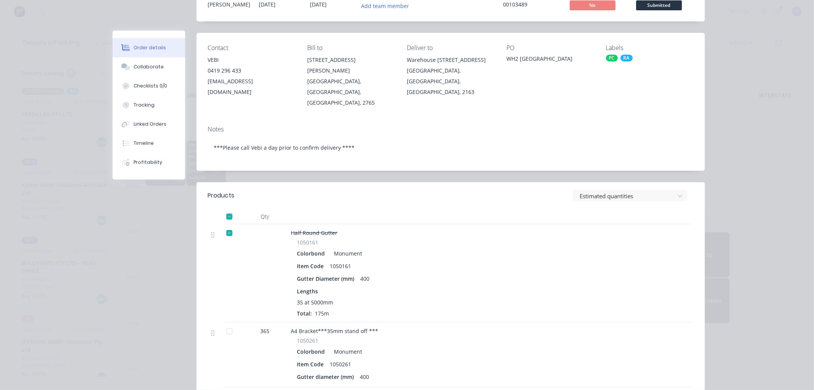
scroll to position [127, 0]
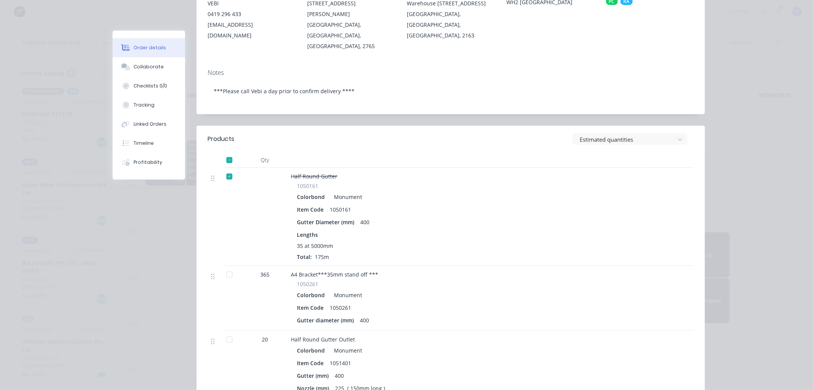
click at [397, 315] on div "Gutter diameter (mm) 400" at bounding box center [440, 320] width 287 height 11
click at [358, 315] on div "400" at bounding box center [364, 320] width 15 height 11
click at [357, 315] on div "400" at bounding box center [364, 320] width 15 height 11
drag, startPoint x: 356, startPoint y: 298, endPoint x: 369, endPoint y: 299, distance: 13.4
click at [369, 315] on div "Gutter diameter (mm) 400" at bounding box center [440, 320] width 287 height 11
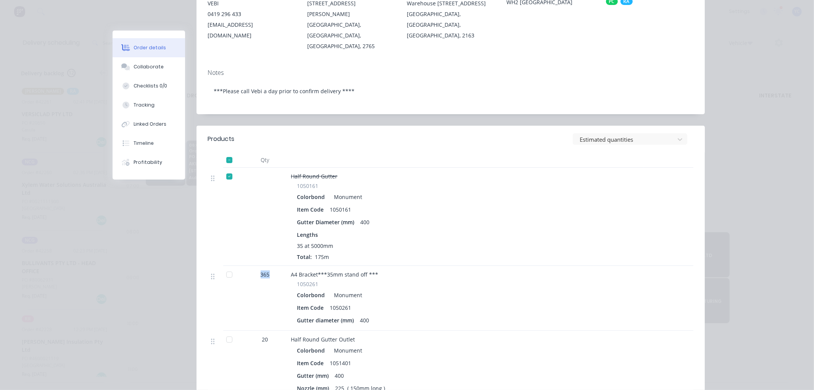
drag, startPoint x: 254, startPoint y: 252, endPoint x: 274, endPoint y: 257, distance: 20.3
click at [274, 270] on div "365" at bounding box center [266, 274] width 40 height 8
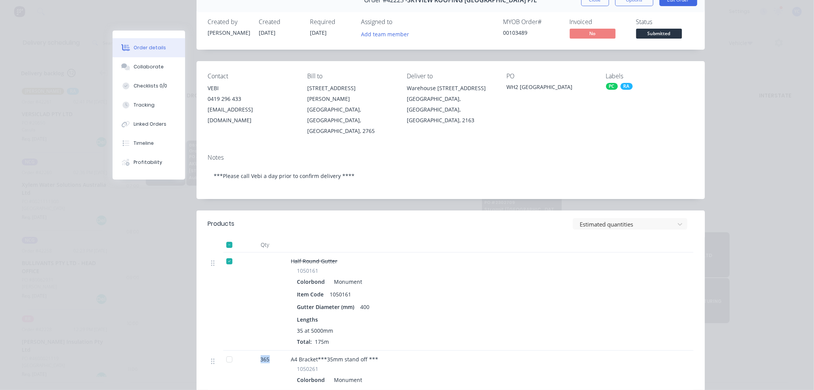
scroll to position [0, 0]
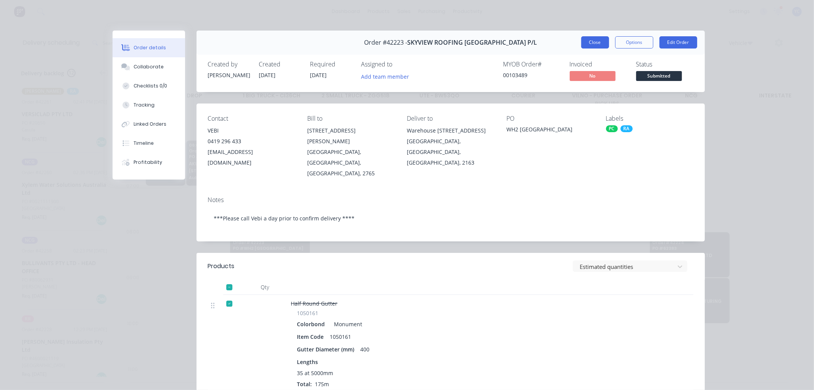
click at [587, 45] on button "Close" at bounding box center [596, 42] width 28 height 12
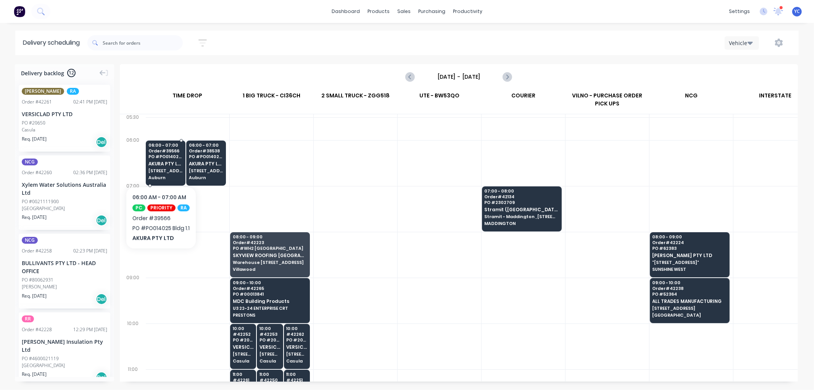
click at [161, 163] on span "AKURA PTY LTD" at bounding box center [166, 163] width 34 height 5
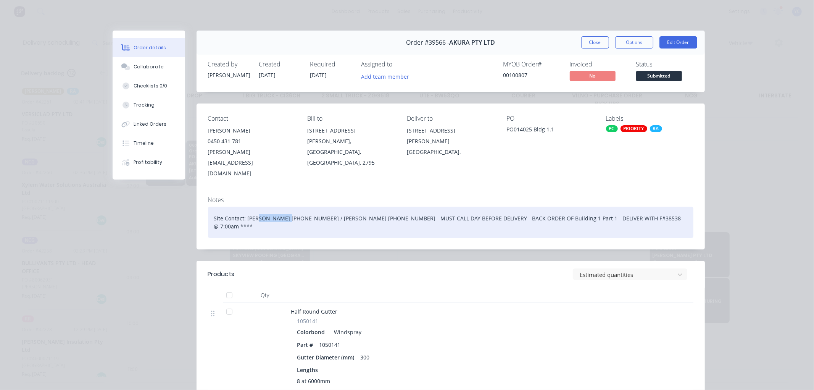
drag, startPoint x: 255, startPoint y: 197, endPoint x: 286, endPoint y: 196, distance: 30.5
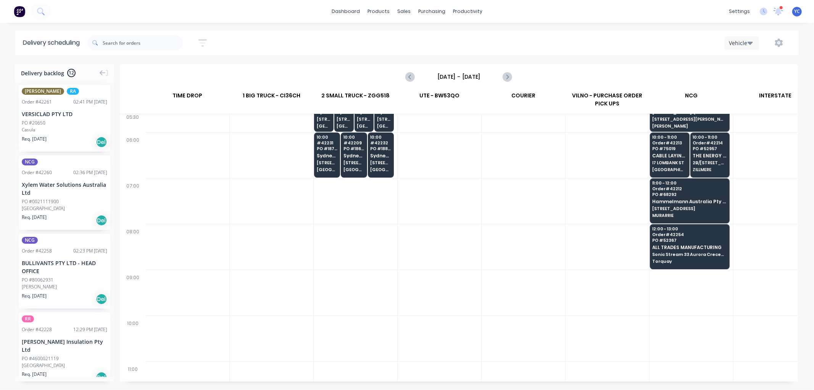
scroll to position [0, 0]
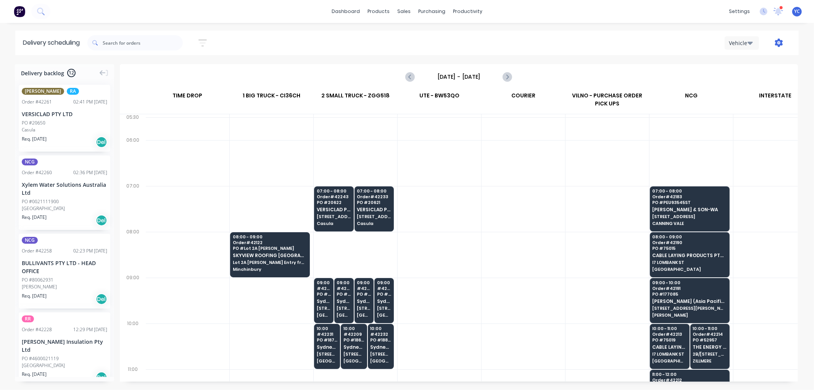
click at [781, 44] on icon "button" at bounding box center [779, 43] width 8 height 8
click at [477, 178] on div at bounding box center [440, 163] width 84 height 46
click at [506, 75] on icon "Next page" at bounding box center [507, 76] width 9 height 9
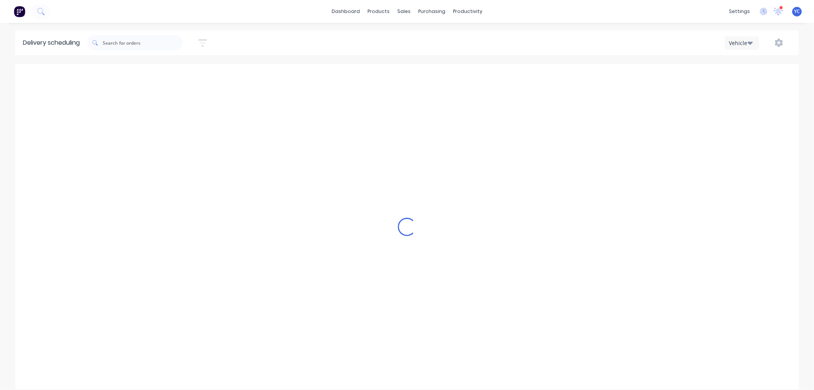
type input "Wednesday - 15/10/25"
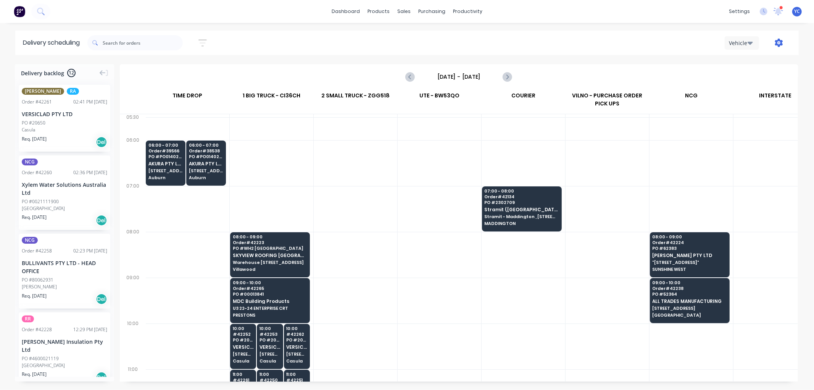
click at [781, 42] on icon "button" at bounding box center [779, 43] width 8 height 8
click at [754, 64] on div "Run Sheet" at bounding box center [755, 63] width 59 height 11
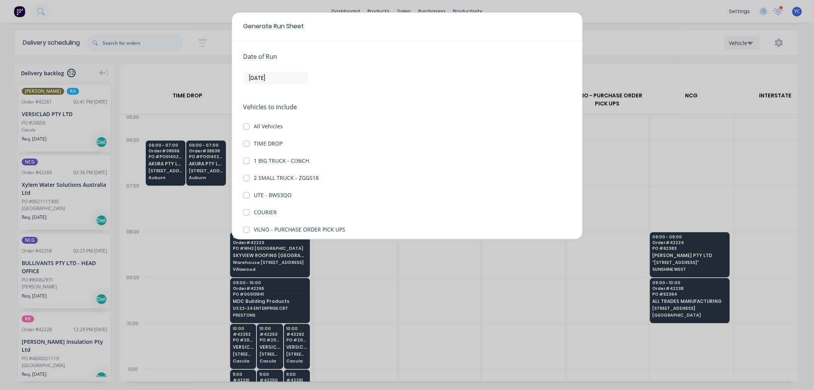
click at [254, 142] on label "TIME DROP" at bounding box center [268, 143] width 29 height 8
click at [244, 142] on DROP "TIME DROP" at bounding box center [247, 142] width 6 height 7
checkbox DROP "true"
click at [254, 160] on label "1 BIG TRUCK - CI36CH" at bounding box center [281, 161] width 55 height 8
click at [246, 160] on CI36CH "1 BIG TRUCK - CI36CH" at bounding box center [247, 160] width 6 height 7
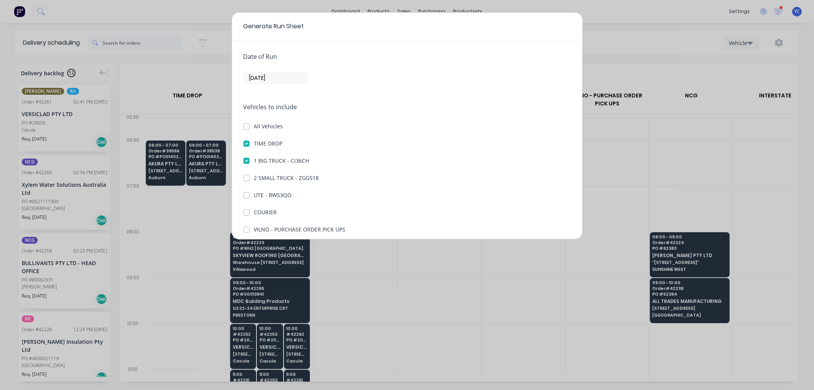
checkbox CI36CH "true"
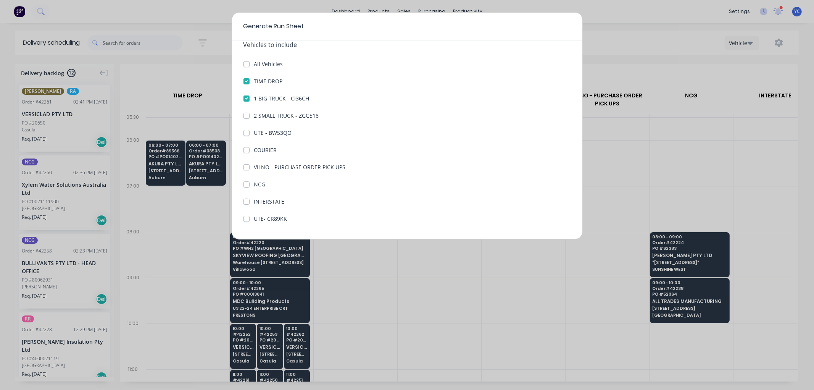
scroll to position [88, 0]
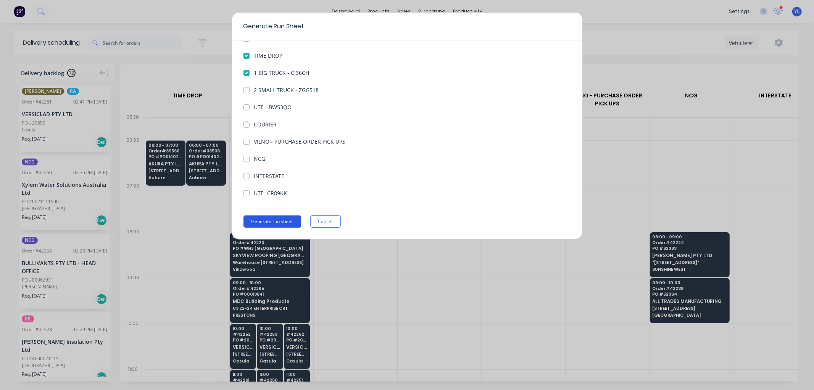
click at [271, 223] on button "Generate run sheet" at bounding box center [273, 221] width 58 height 12
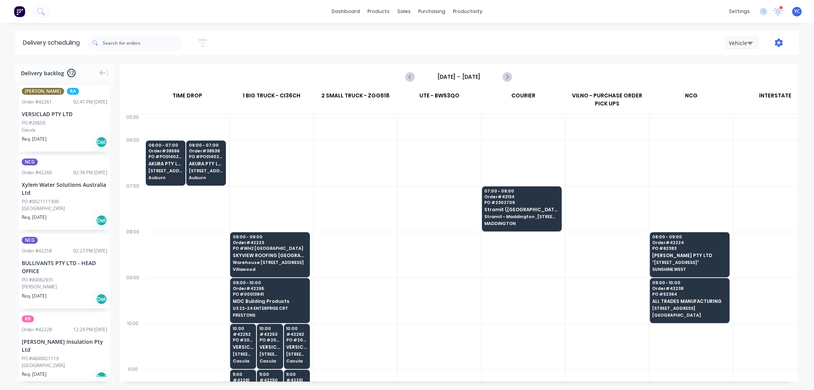
click at [781, 43] on icon "button" at bounding box center [779, 43] width 8 height 8
click at [744, 66] on div "Run Sheet" at bounding box center [755, 63] width 59 height 11
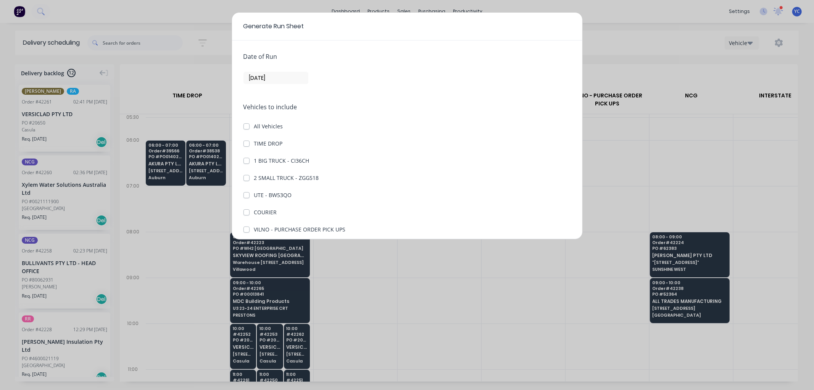
click at [254, 161] on label "1 BIG TRUCK - CI36CH" at bounding box center [281, 161] width 55 height 8
click at [246, 161] on CI36CH "1 BIG TRUCK - CI36CH" at bounding box center [247, 160] width 6 height 7
checkbox CI36CH "true"
click at [261, 77] on input "[DATE]" at bounding box center [276, 77] width 64 height 11
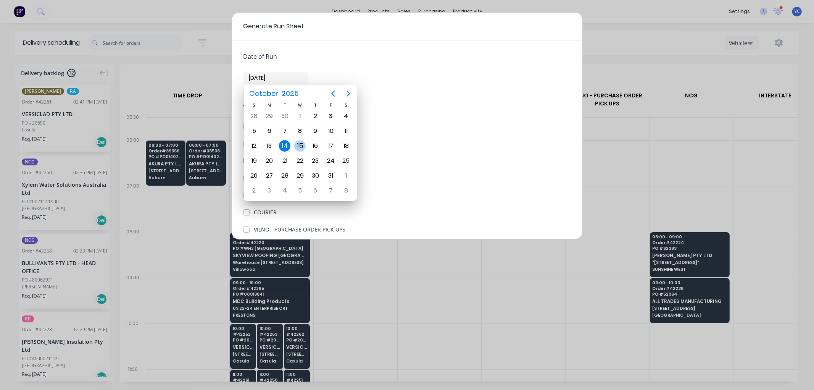
click at [300, 143] on div "15" at bounding box center [299, 145] width 11 height 11
type input "[DATE]"
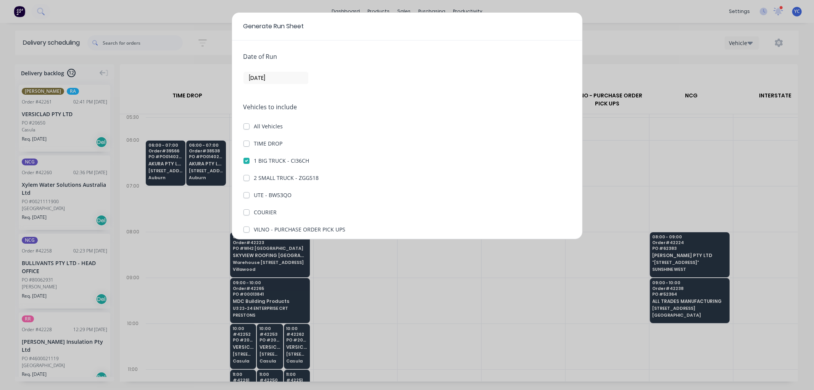
click at [254, 143] on label "TIME DROP" at bounding box center [268, 143] width 29 height 8
click at [246, 143] on DROP "TIME DROP" at bounding box center [247, 142] width 6 height 7
checkbox DROP "true"
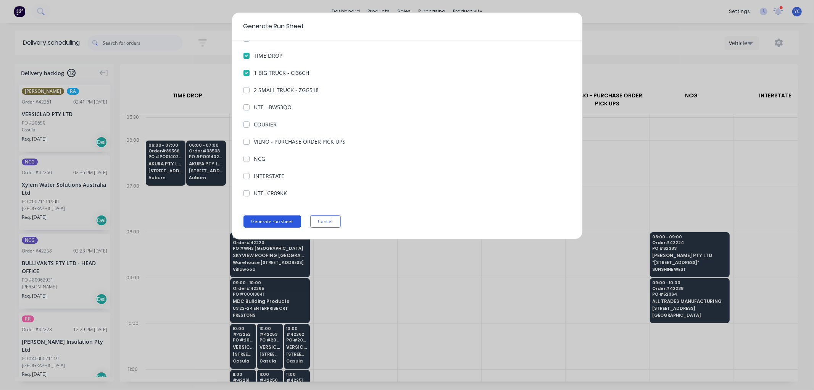
click at [262, 221] on button "Generate run sheet" at bounding box center [273, 221] width 58 height 12
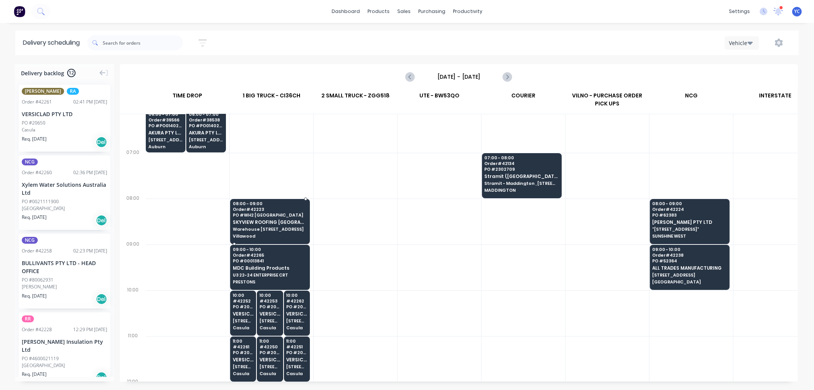
scroll to position [85, 0]
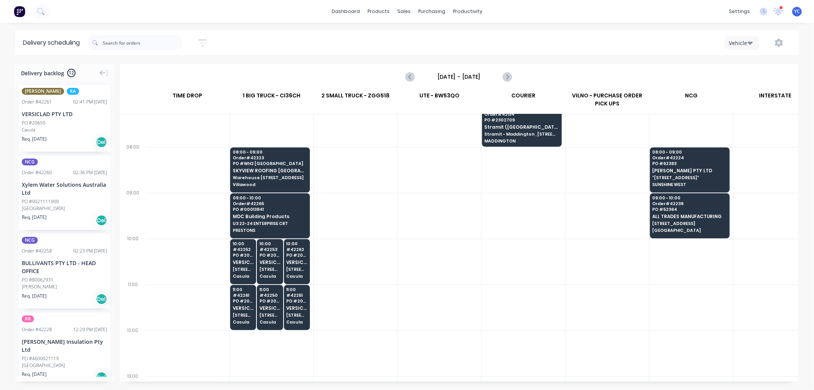
click at [274, 218] on span "MDC Building Products" at bounding box center [270, 216] width 74 height 5
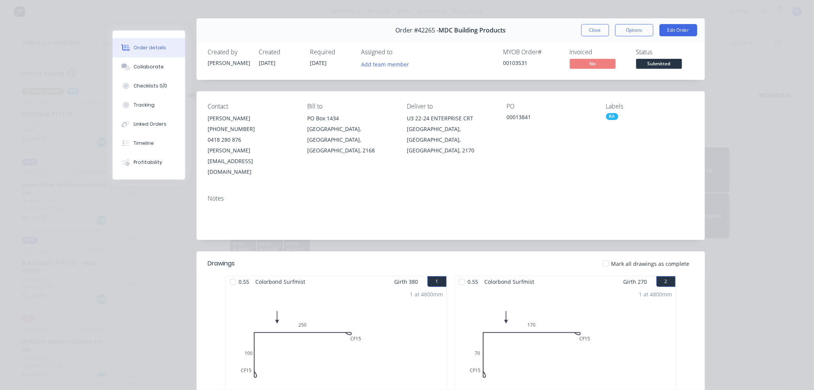
scroll to position [0, 0]
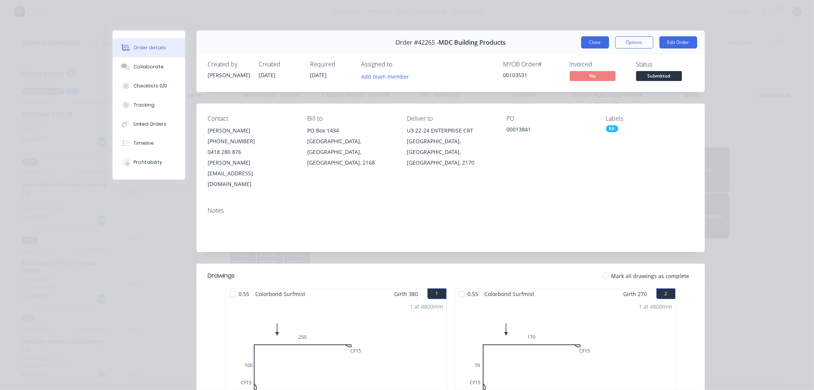
click at [591, 44] on button "Close" at bounding box center [596, 42] width 28 height 12
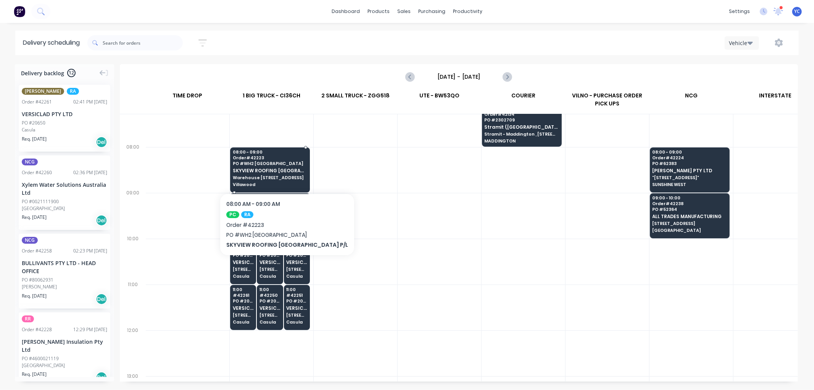
click at [280, 167] on div "08:00 - 09:00 Order # 42223 PO # WH2 Villawood SKYVIEW ROOFING AUSTRALIA P/L Wa…" at bounding box center [270, 168] width 79 height 43
click at [280, 167] on body "dashboard products sales purchasing productivity dashboard products Product Cat…" at bounding box center [407, 195] width 814 height 390
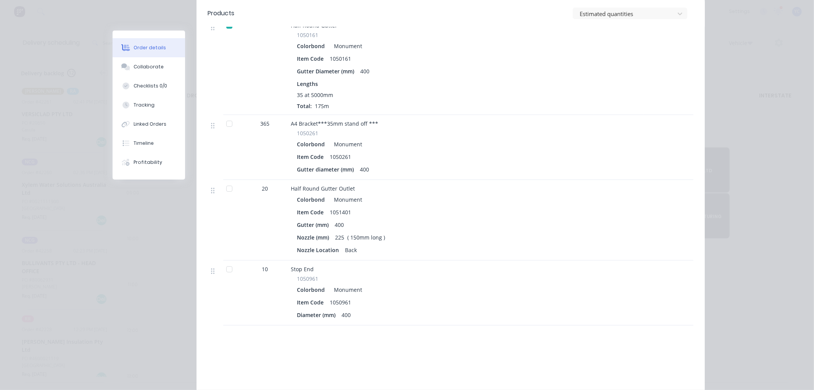
scroll to position [297, 0]
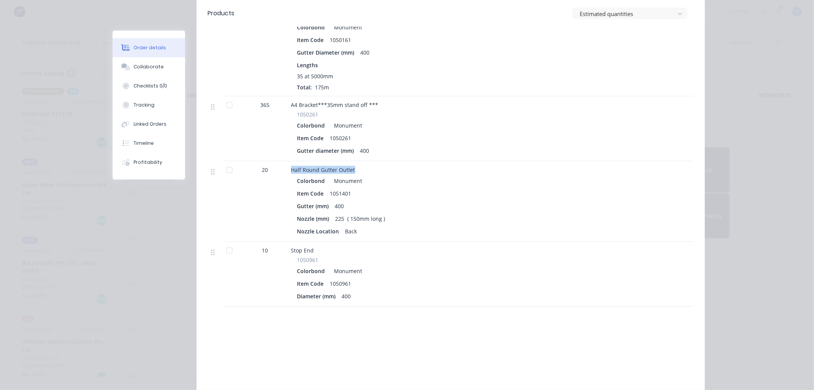
click at [356, 161] on div "Half Round Gutter Outlet Colorbond Monument Item Code 1051401 Gutter (mm) 400 N…" at bounding box center [440, 201] width 305 height 81
click at [356, 166] on div "Half Round Gutter Outlet" at bounding box center [440, 170] width 299 height 8
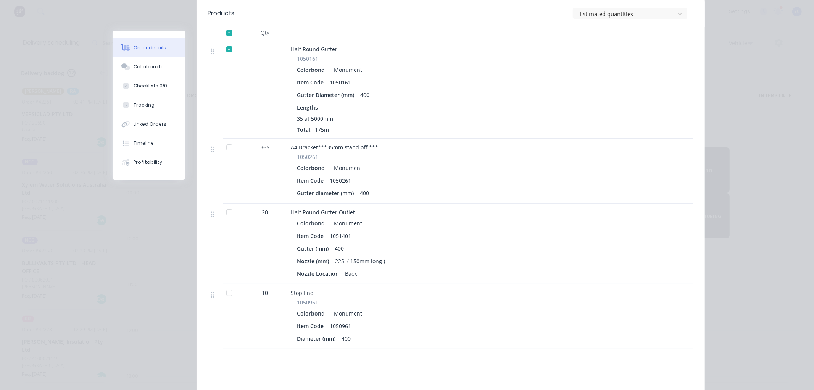
scroll to position [0, 0]
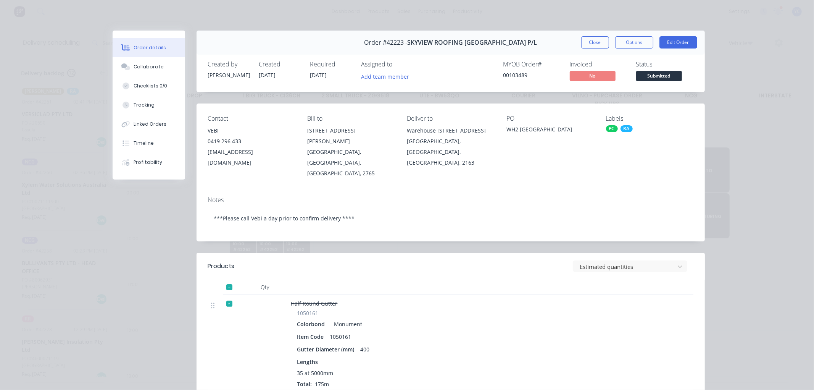
click at [587, 44] on button "Close" at bounding box center [596, 42] width 28 height 12
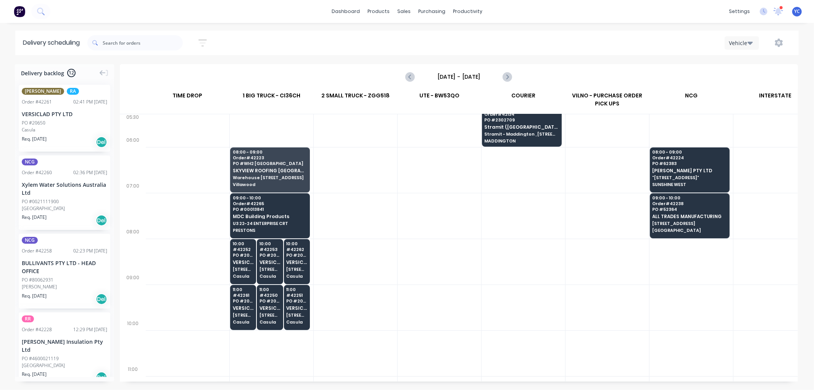
scroll to position [0, 0]
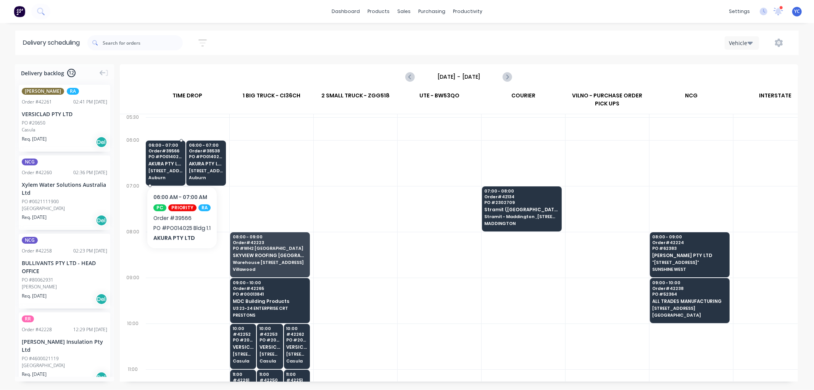
click at [168, 177] on span "Auburn" at bounding box center [166, 177] width 34 height 5
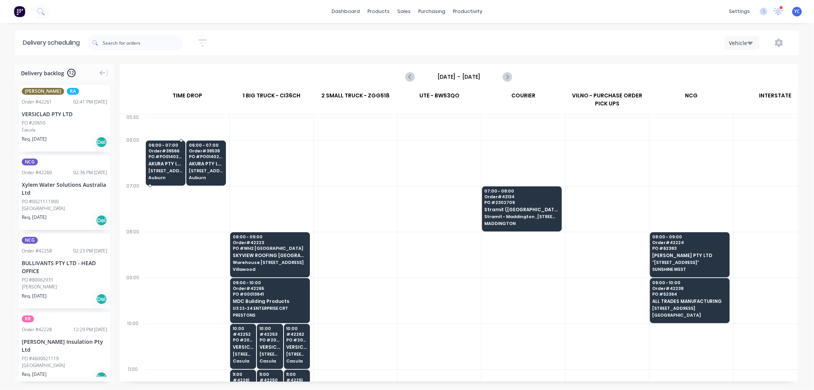
click at [168, 177] on body "dashboard products sales purchasing productivity dashboard products Product Cat…" at bounding box center [407, 195] width 814 height 390
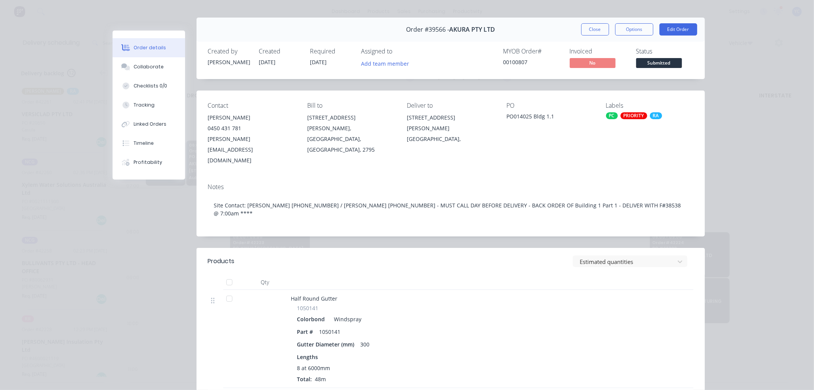
scroll to position [0, 0]
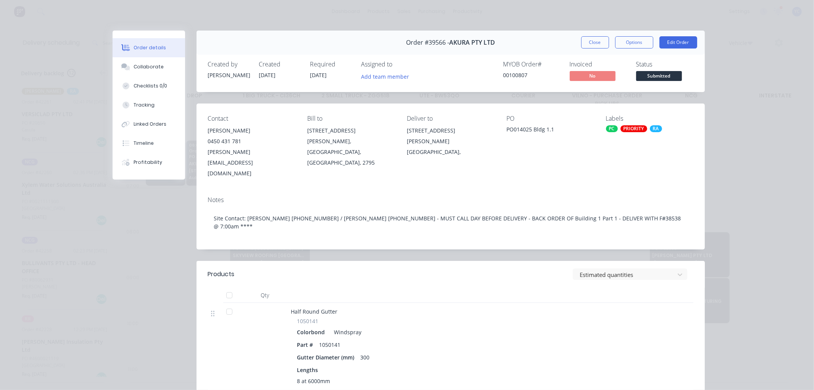
click at [590, 42] on button "Close" at bounding box center [596, 42] width 28 height 12
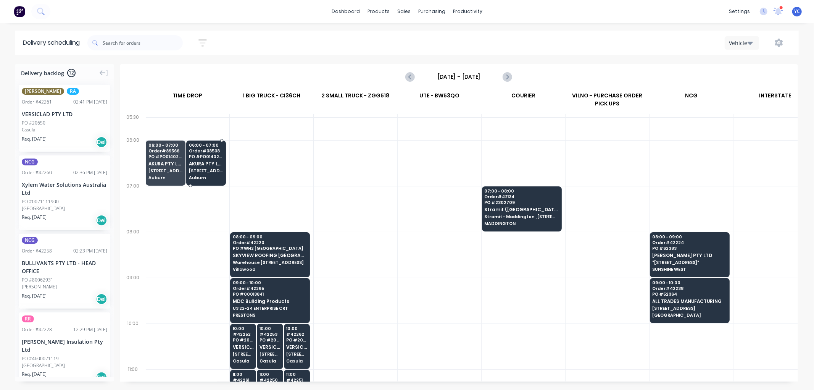
click at [203, 170] on span "323 Chisholm Rd" at bounding box center [206, 170] width 34 height 5
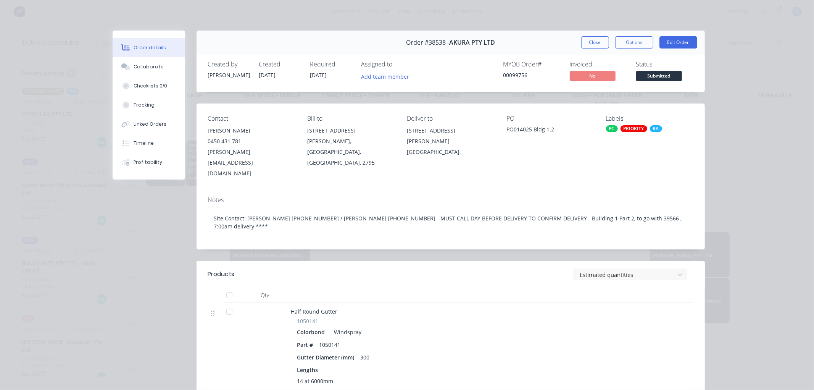
drag, startPoint x: 591, startPoint y: 44, endPoint x: 597, endPoint y: 46, distance: 6.3
click at [592, 44] on button "Close" at bounding box center [596, 42] width 28 height 12
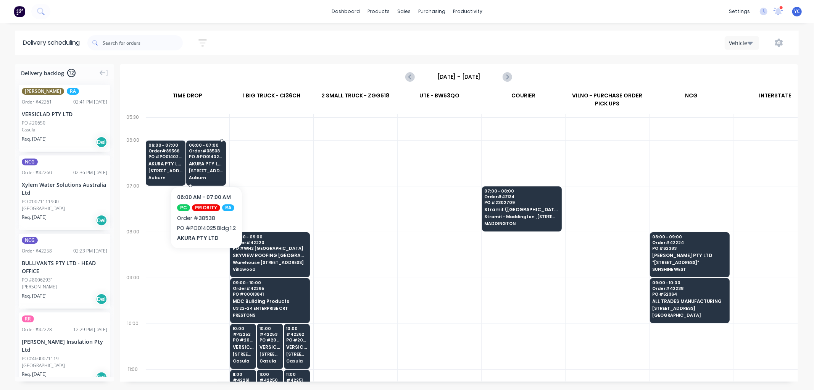
click at [197, 159] on div "06:00 - 07:00 Order # 38538 PO # PO014025 Bldg 1.2 AKURA PTY LTD 323 Chisholm R…" at bounding box center [206, 162] width 39 height 43
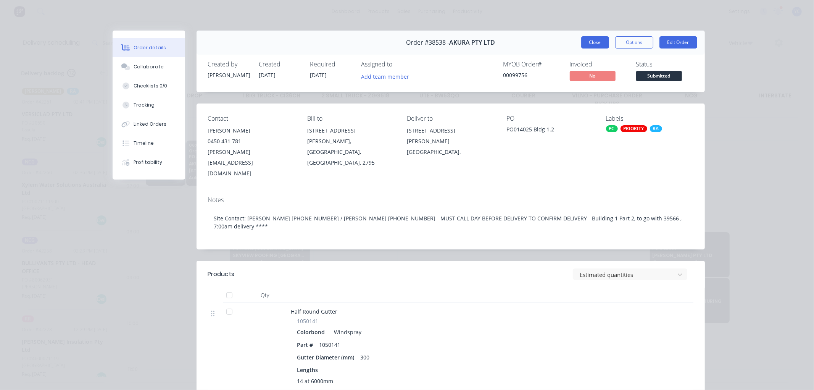
click at [594, 46] on button "Close" at bounding box center [596, 42] width 28 height 12
